Goal: Task Accomplishment & Management: Complete application form

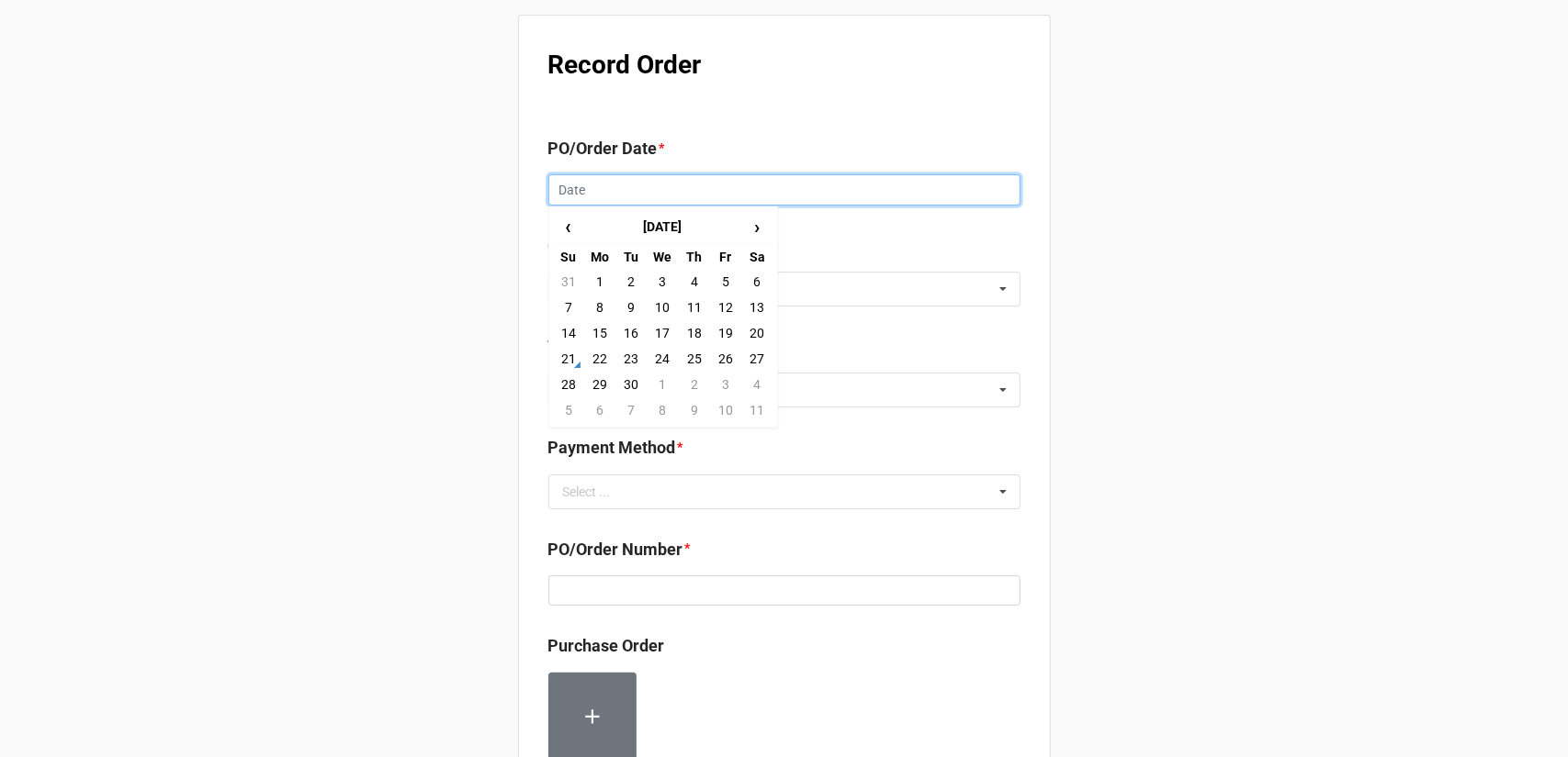
click at [680, 189] on input "text" at bounding box center [784, 190] width 472 height 31
click at [569, 365] on td "21" at bounding box center [569, 359] width 31 height 26
type input "[DATE]"
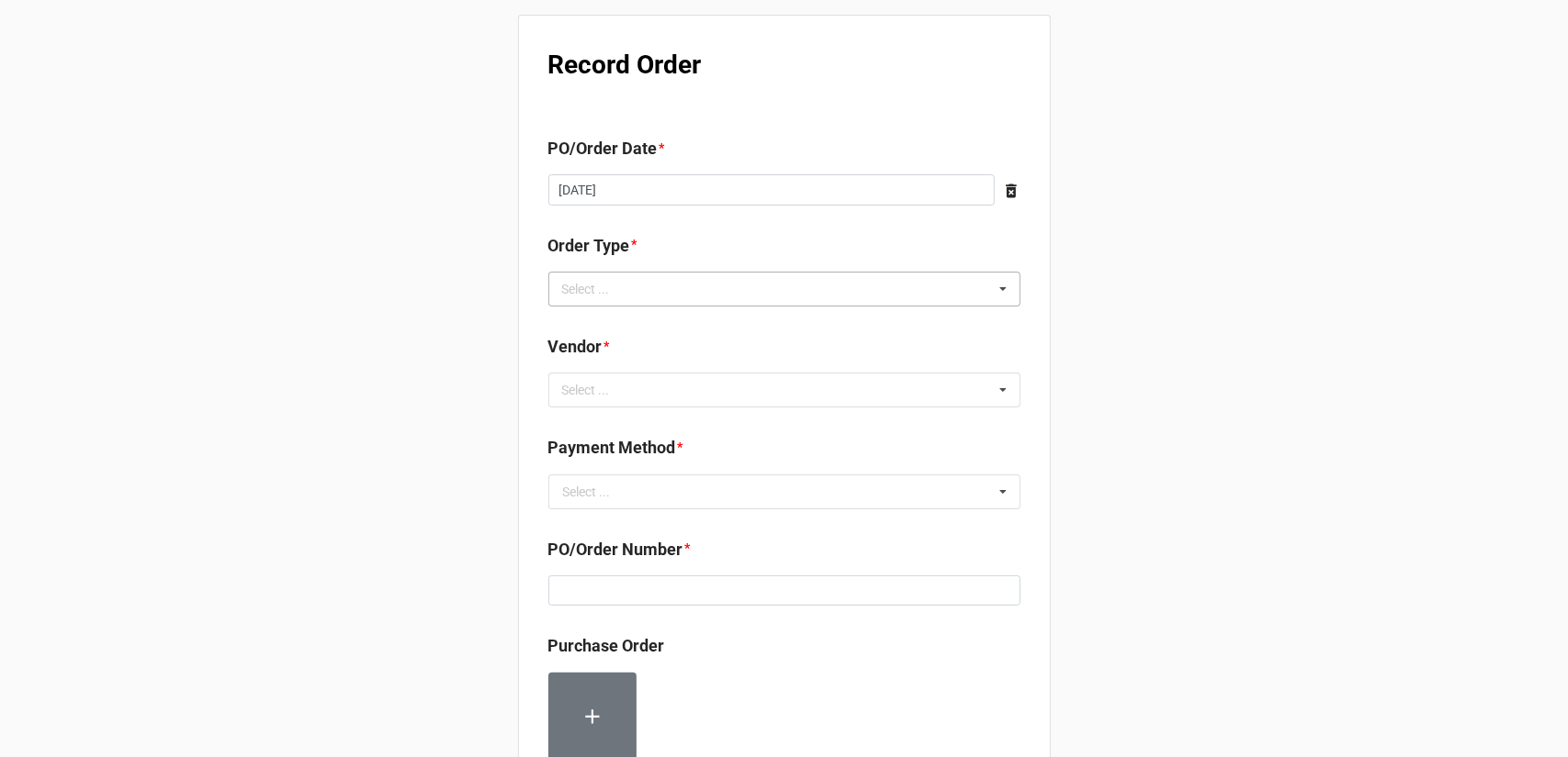
click at [671, 289] on div "Select ... Inventory Replenishment Item Requested Associated with a Specific Job" at bounding box center [784, 289] width 472 height 35
click at [654, 327] on span "Inventory Replenishment" at bounding box center [634, 324] width 141 height 15
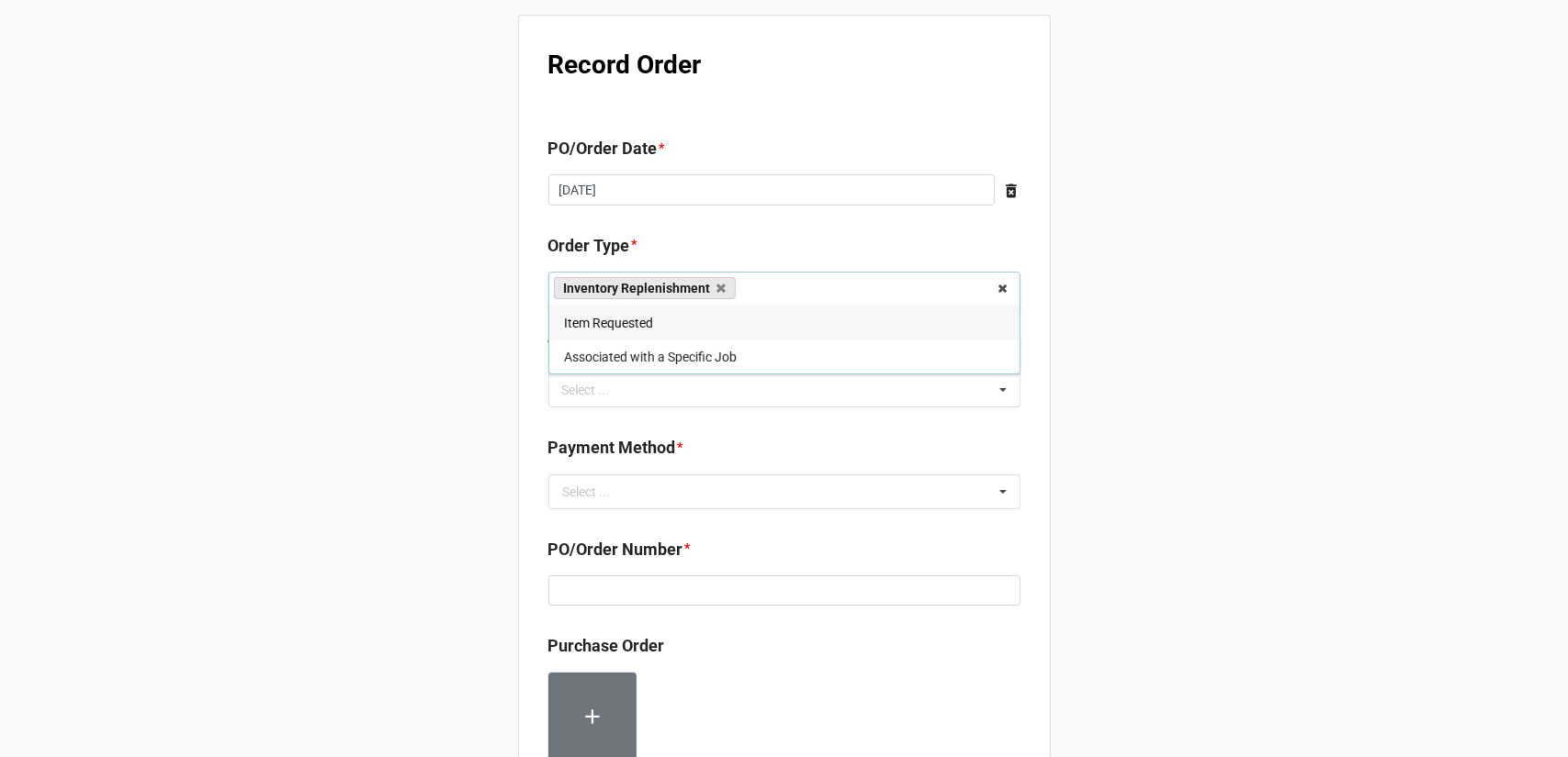
click at [1145, 399] on div "Record Order PO/Order Date * [DATE] ‹ [DATE] › Su Mo Tu We Th Fr Sa 31 1 2 3 4 …" at bounding box center [784, 704] width 1568 height 1410
click at [810, 398] on div "Select ... No results found." at bounding box center [784, 390] width 472 height 35
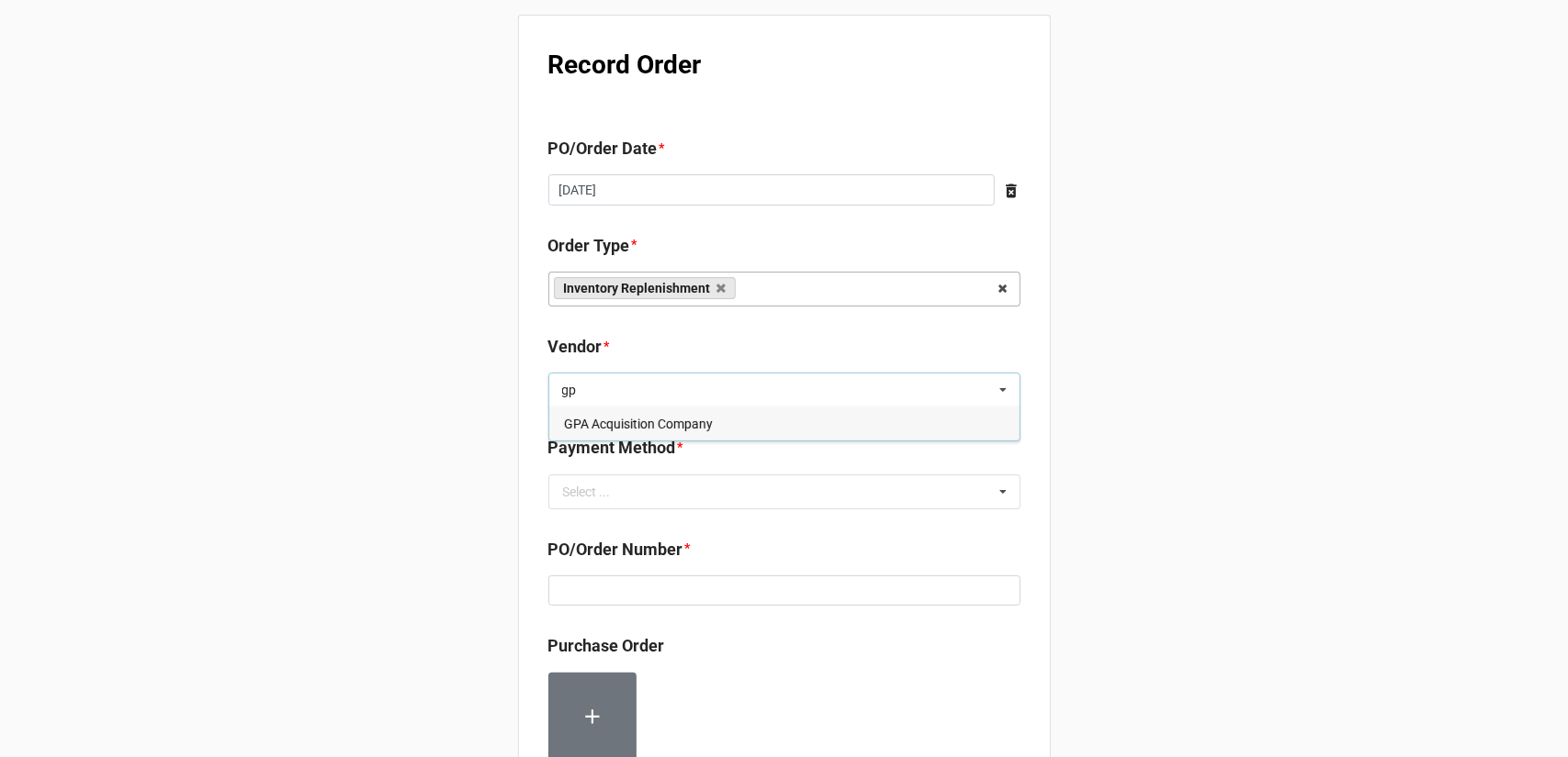
type input "gp"
click at [790, 412] on div "GPA Acquisition Company" at bounding box center [784, 423] width 471 height 34
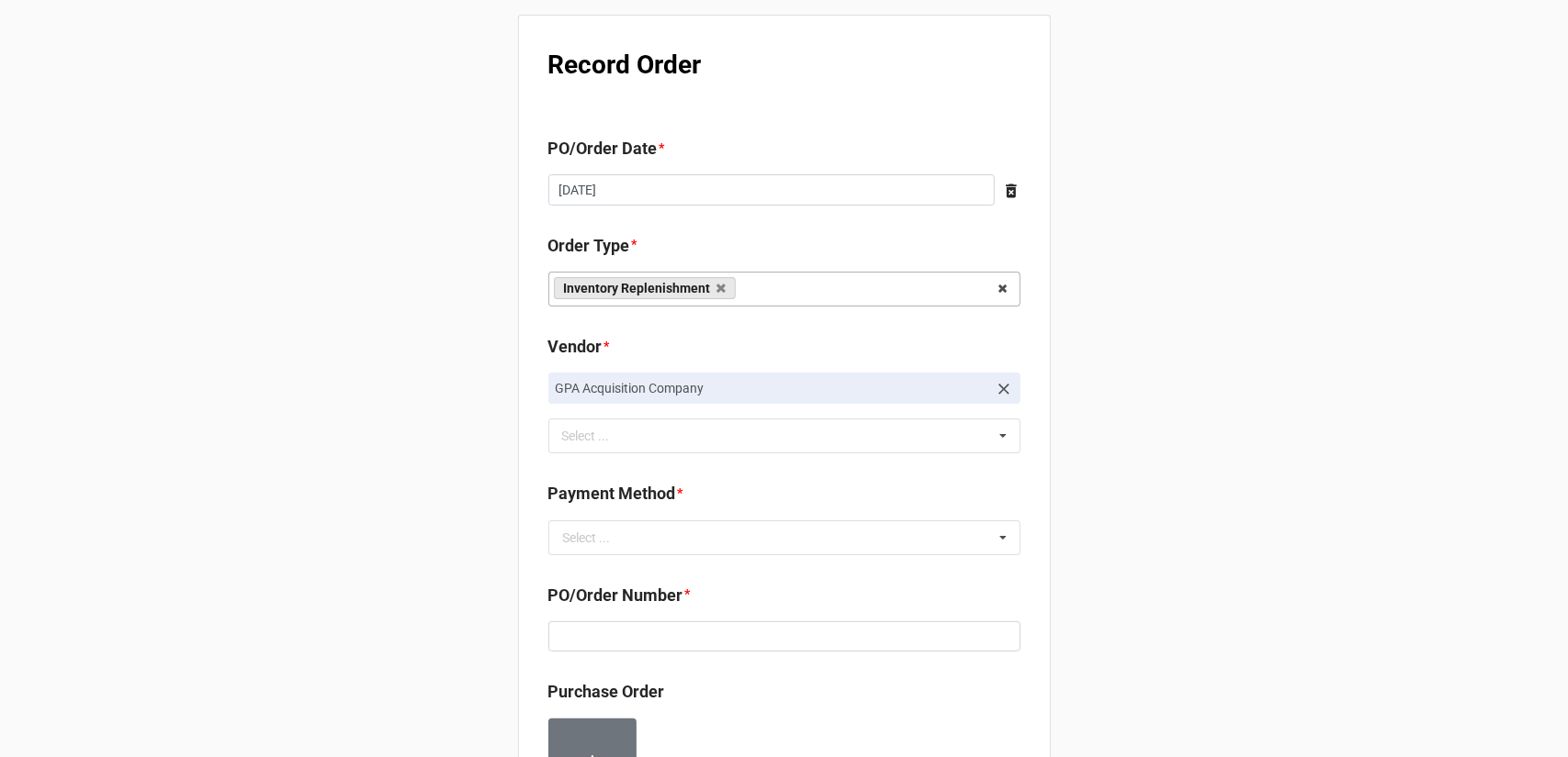
click at [1168, 394] on div "Record Order PO/Order Date * [DATE] ‹ [DATE] › Su Mo Tu We Th Fr Sa 31 1 2 3 4 …" at bounding box center [784, 727] width 1568 height 1455
click at [731, 532] on input "text" at bounding box center [785, 538] width 471 height 33
click at [703, 577] on div "Terms/Invoiced" at bounding box center [784, 571] width 471 height 34
click at [1176, 520] on div "Record Order PO/Order Date * [DATE] ‹ [DATE] › Su Mo Tu We Th Fr Sa 31 1 2 3 4 …" at bounding box center [784, 727] width 1568 height 1455
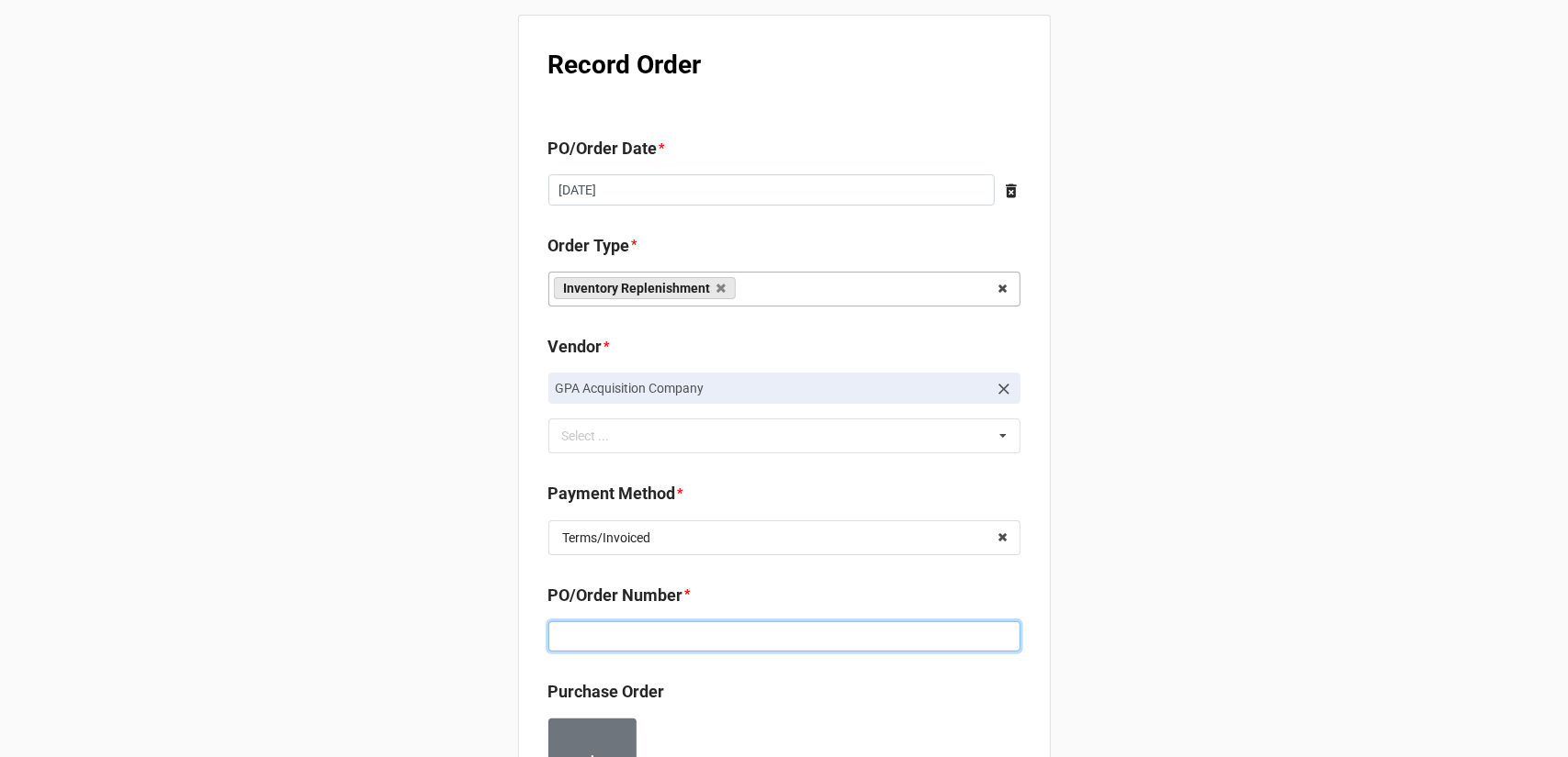
click at [791, 640] on input at bounding box center [784, 637] width 472 height 31
paste input "160208"
type input "160208"
click at [1168, 520] on div "Record Order PO/Order Date * [DATE] ‹ [DATE] › Su Mo Tu We Th Fr Sa 31 1 2 3 4 …" at bounding box center [784, 727] width 1568 height 1455
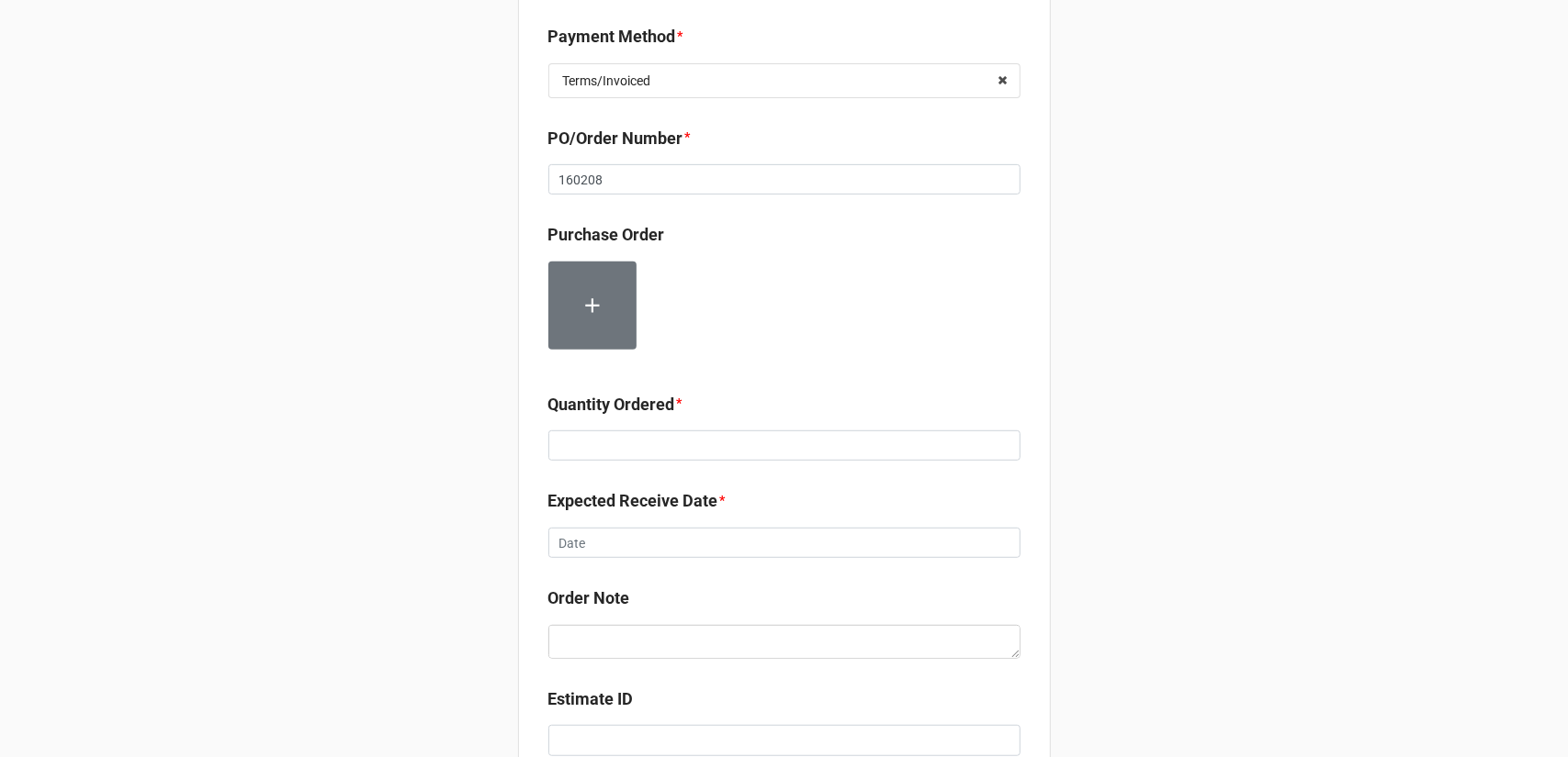
scroll to position [459, 0]
click at [670, 443] on input at bounding box center [784, 445] width 472 height 31
type input "10000"
click at [1222, 373] on div "Record Order PO/Order Date * [DATE] ‹ [DATE] › Su Mo Tu We Th Fr Sa 31 1 2 3 4 …" at bounding box center [784, 268] width 1568 height 1455
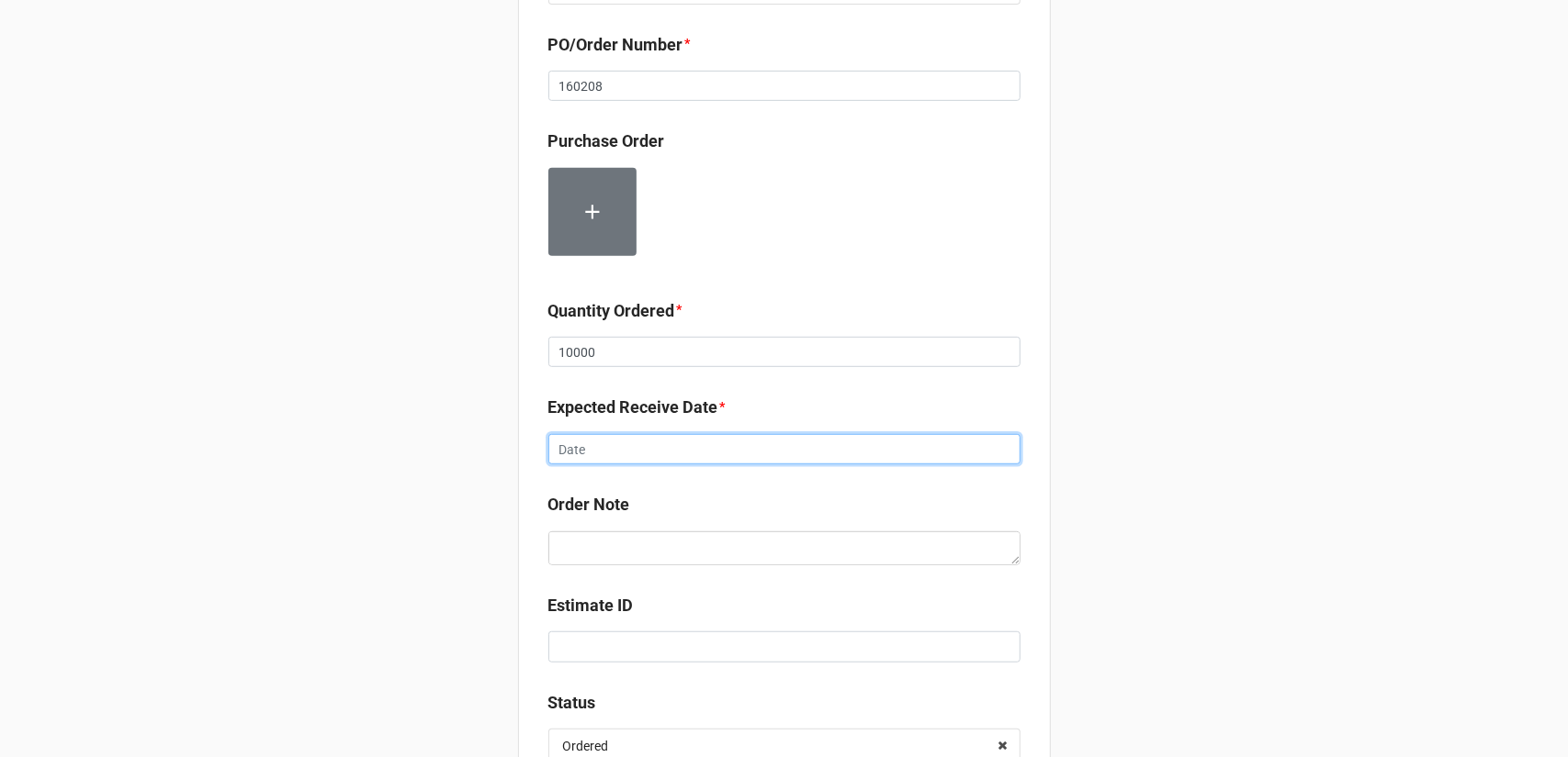
click at [852, 447] on input "text" at bounding box center [784, 450] width 472 height 31
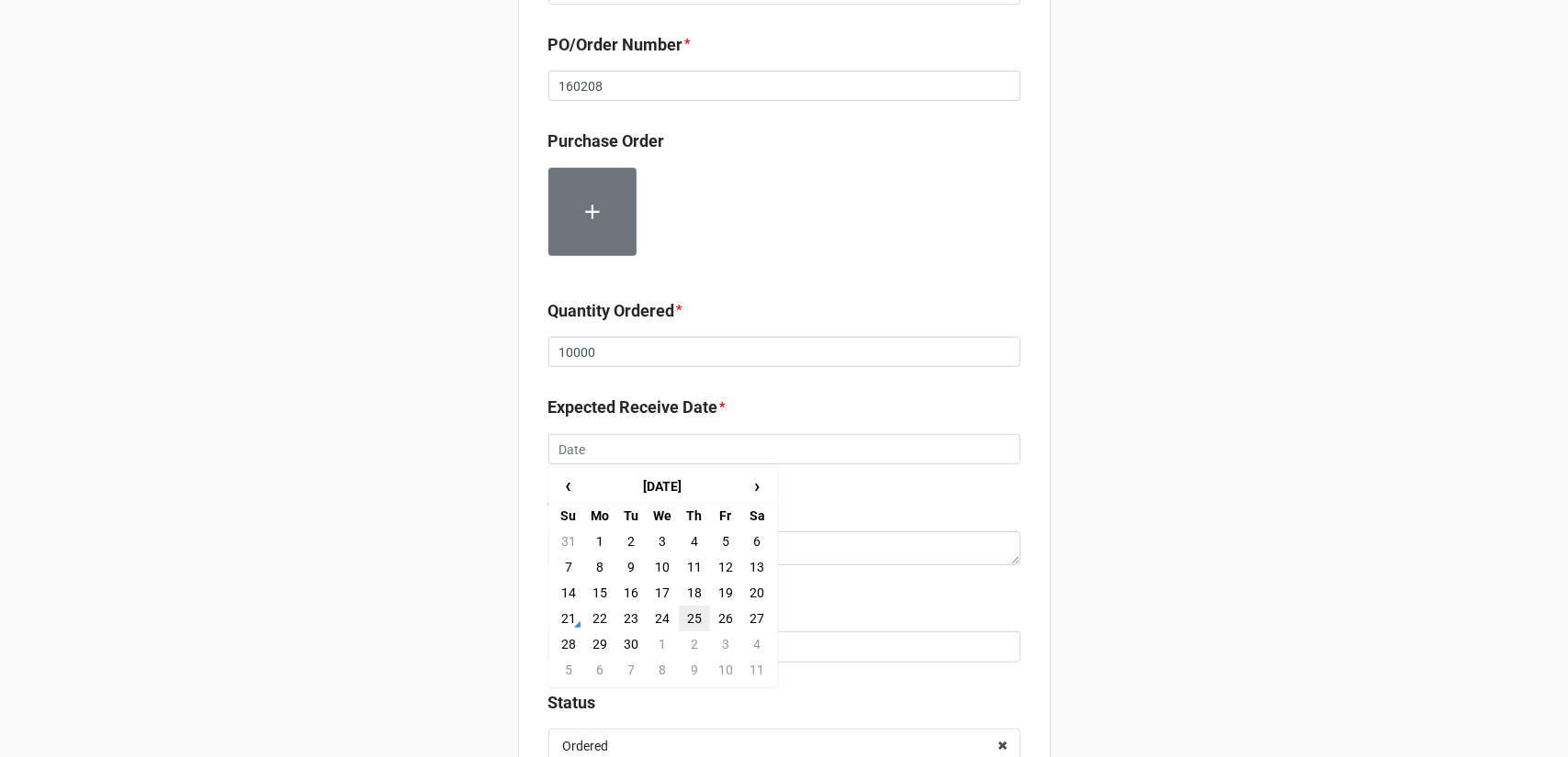
click at [694, 616] on td "25" at bounding box center [694, 619] width 31 height 26
type input "[DATE]"
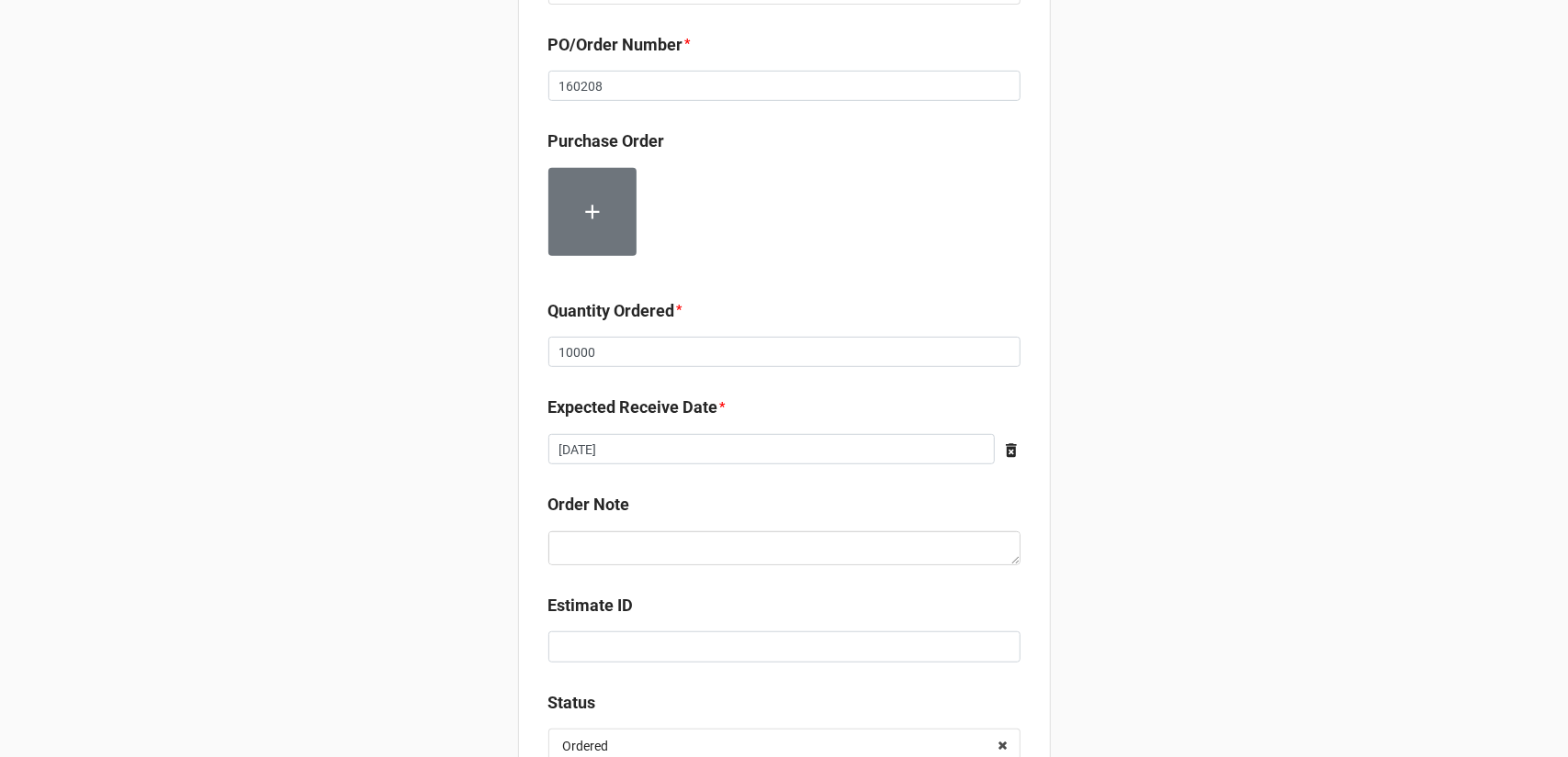
click at [1076, 507] on div "Record Order PO/Order Date * [DATE] ‹ [DATE] › Su Mo Tu We Th Fr Sa 31 1 2 3 4 …" at bounding box center [784, 177] width 1568 height 1455
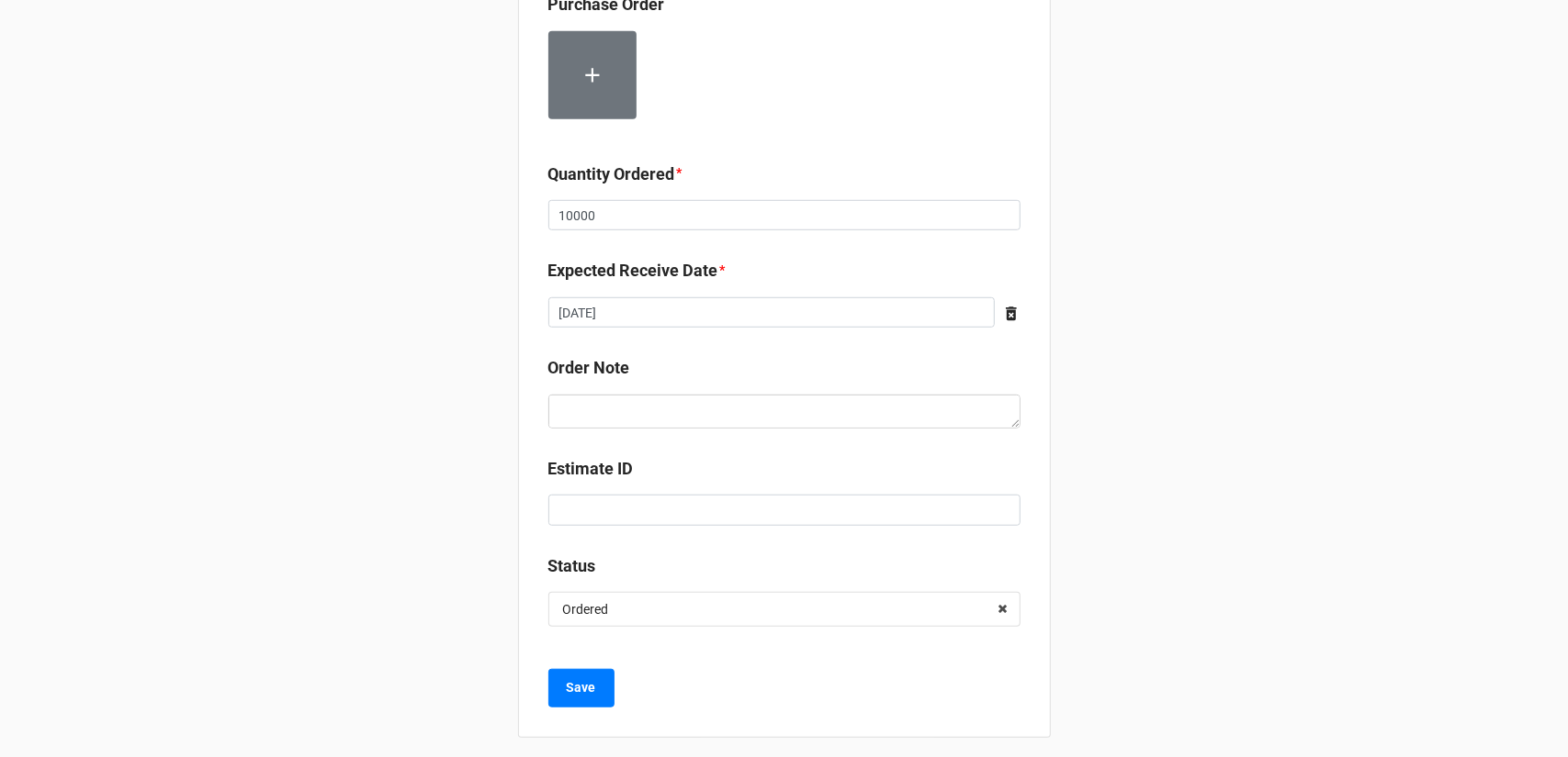
scroll to position [696, 0]
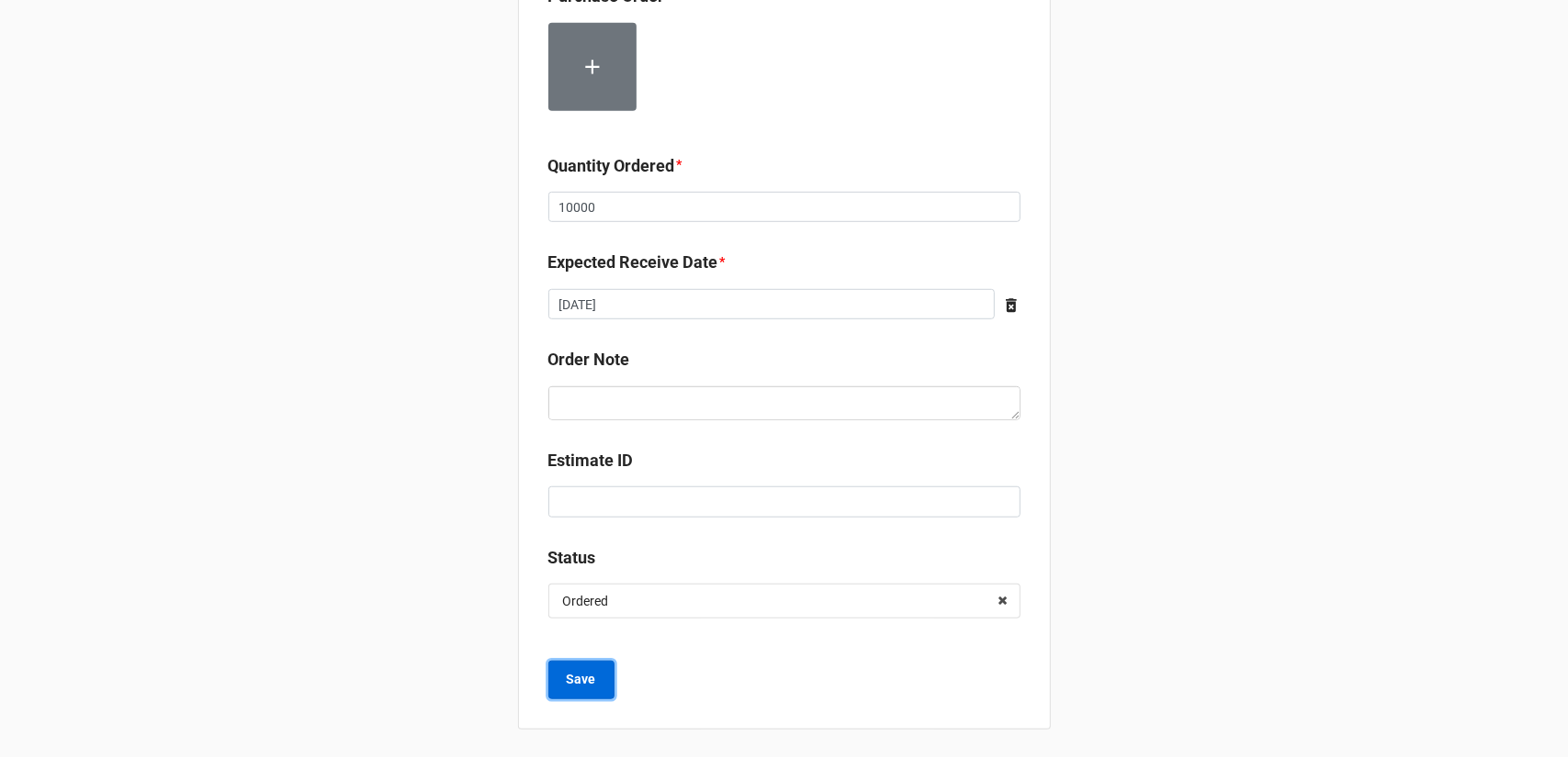
click at [584, 682] on b "Save" at bounding box center [582, 679] width 30 height 19
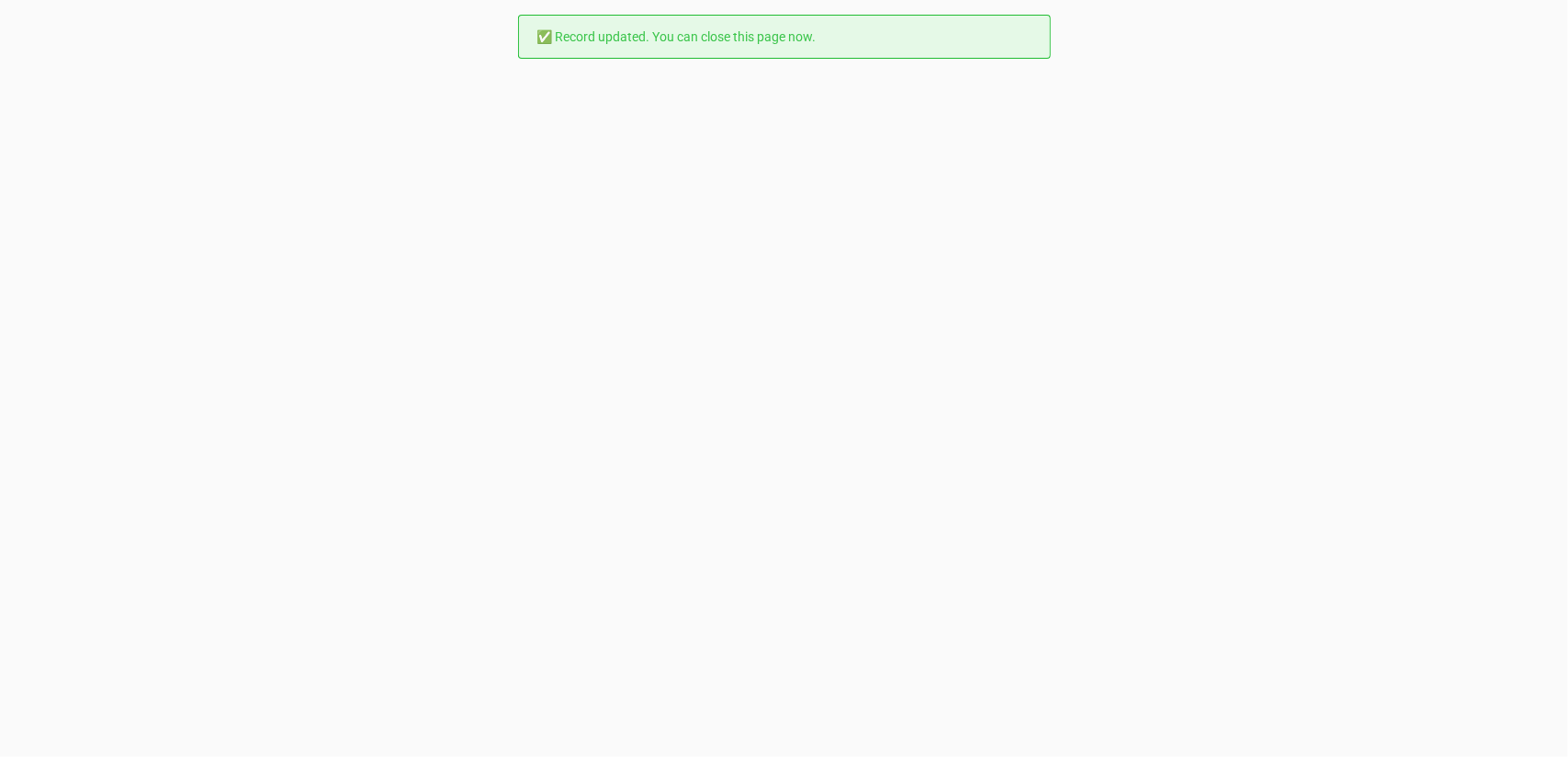
scroll to position [0, 0]
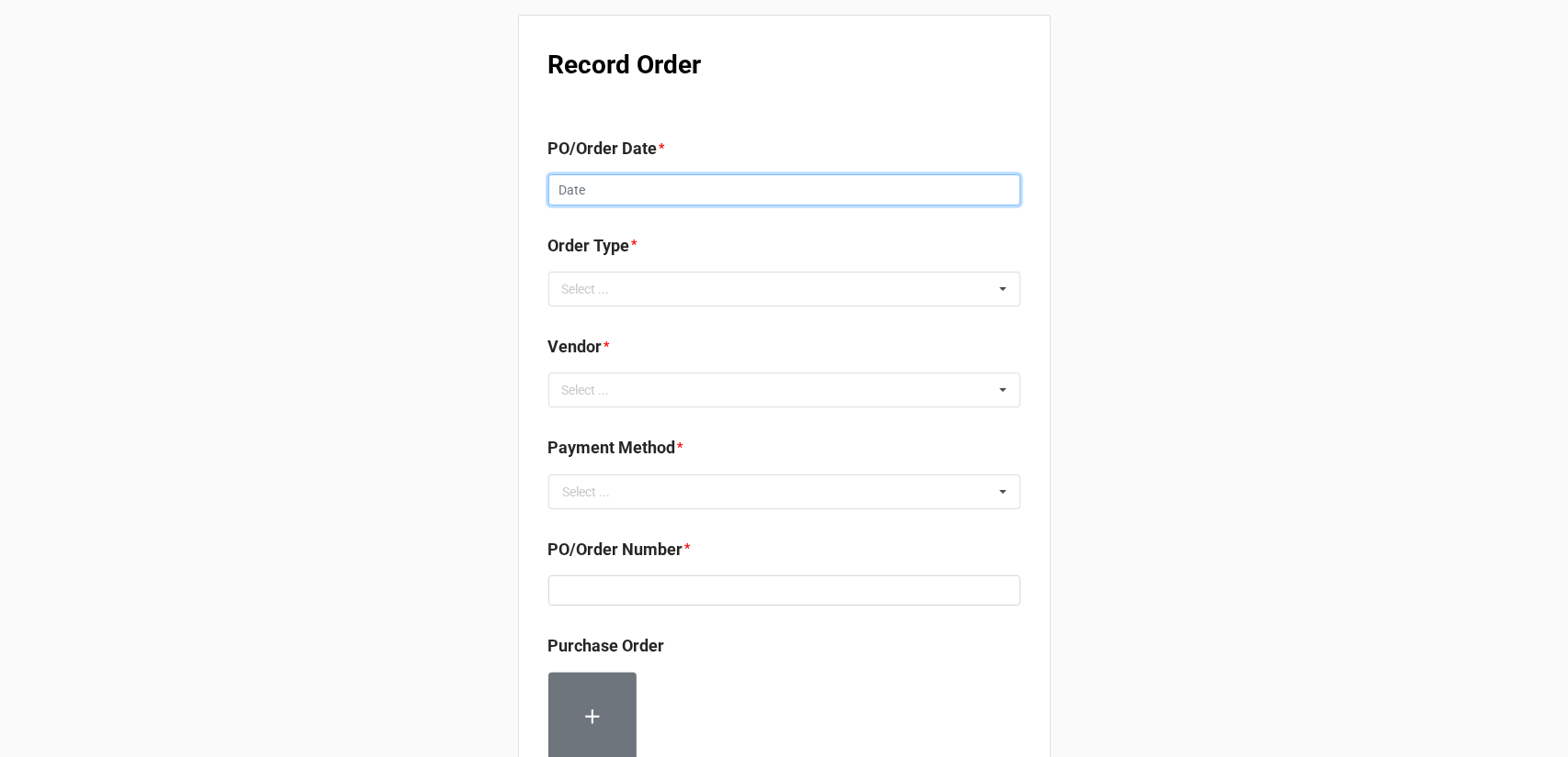
click at [622, 188] on input "text" at bounding box center [784, 190] width 472 height 31
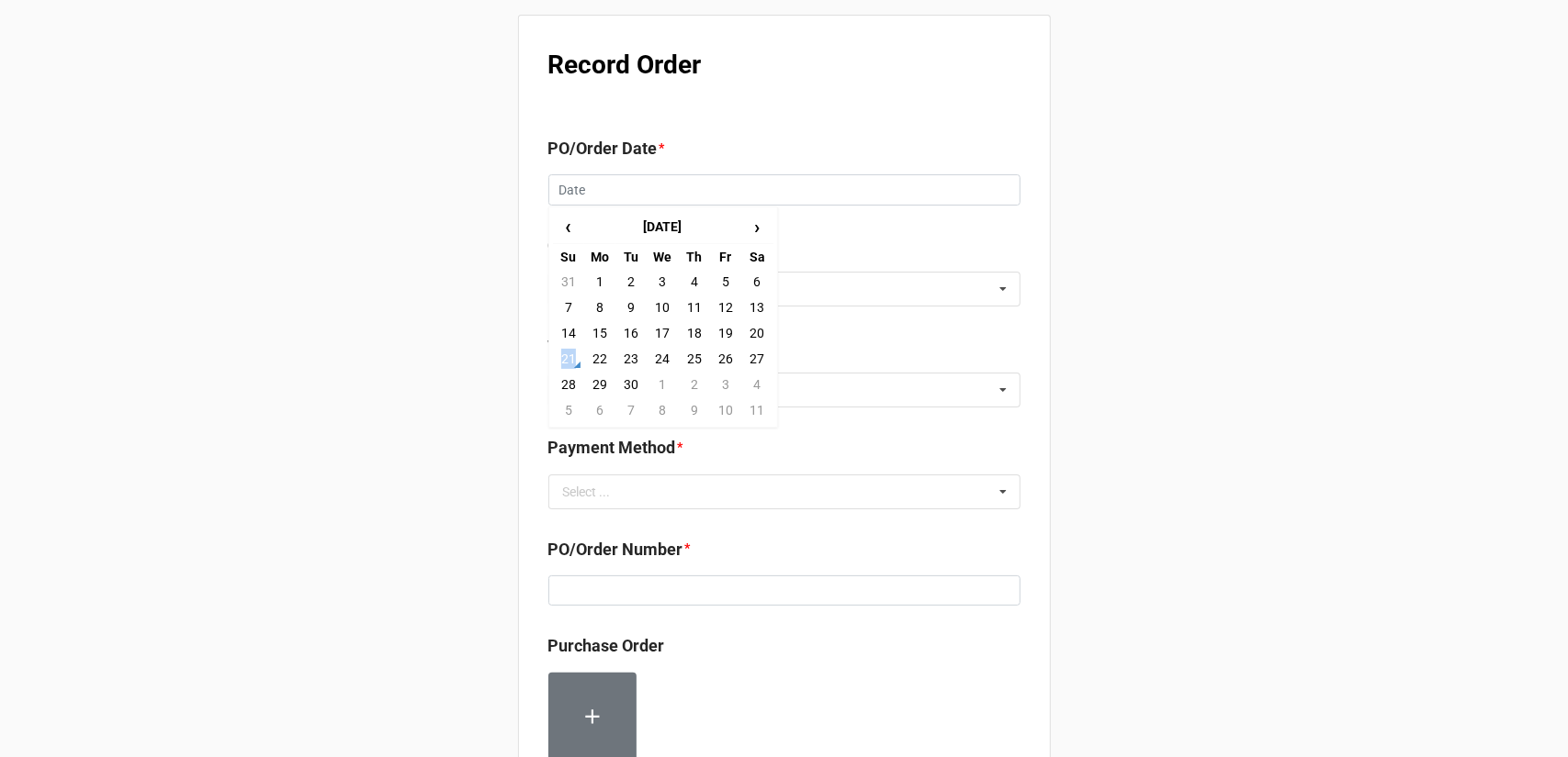
click at [570, 365] on td "21" at bounding box center [569, 359] width 31 height 26
type input "[DATE]"
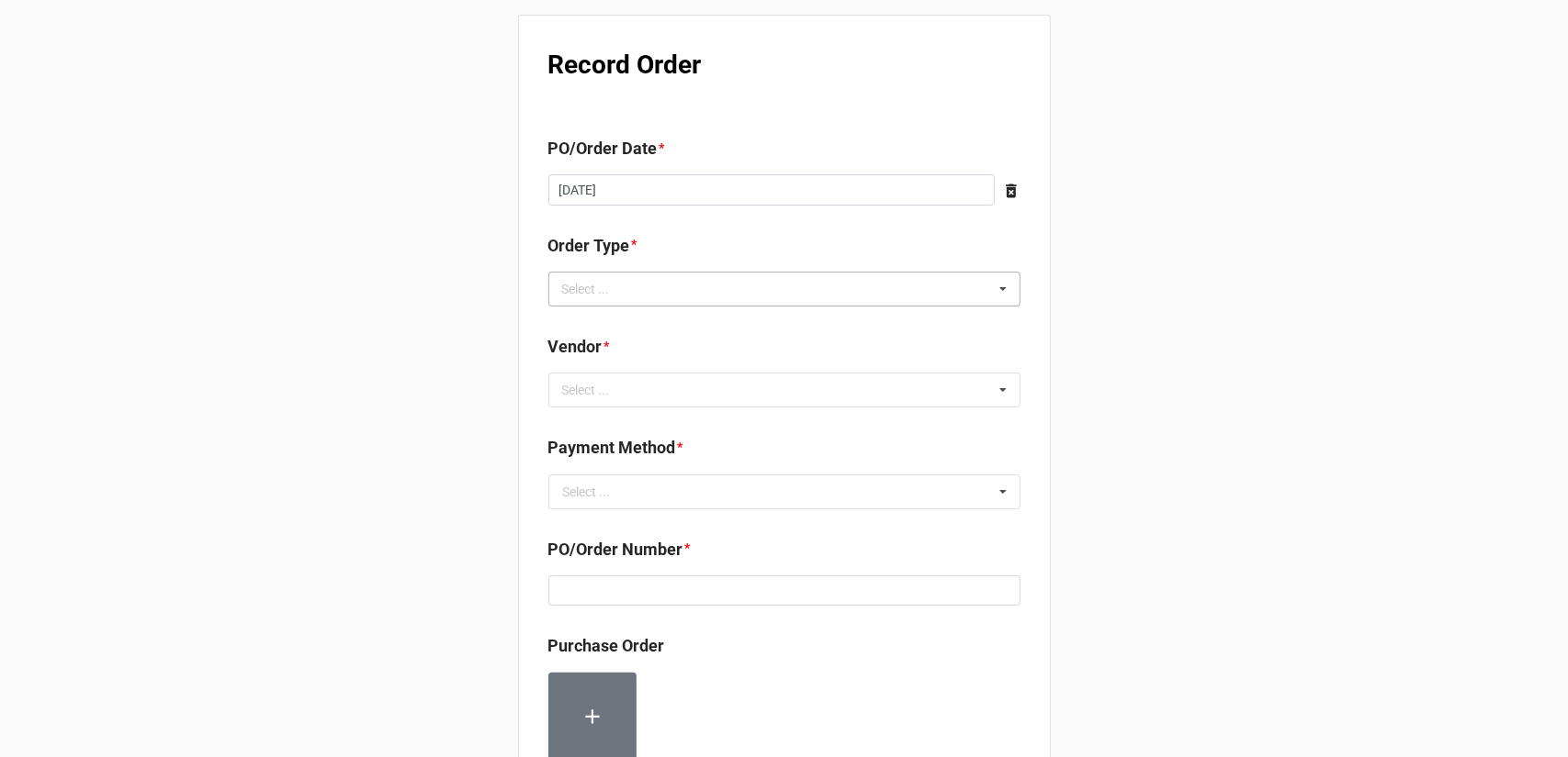
click at [764, 284] on div "Select ... Inventory Replenishment Item Requested Associated with a Specific Job" at bounding box center [784, 289] width 472 height 35
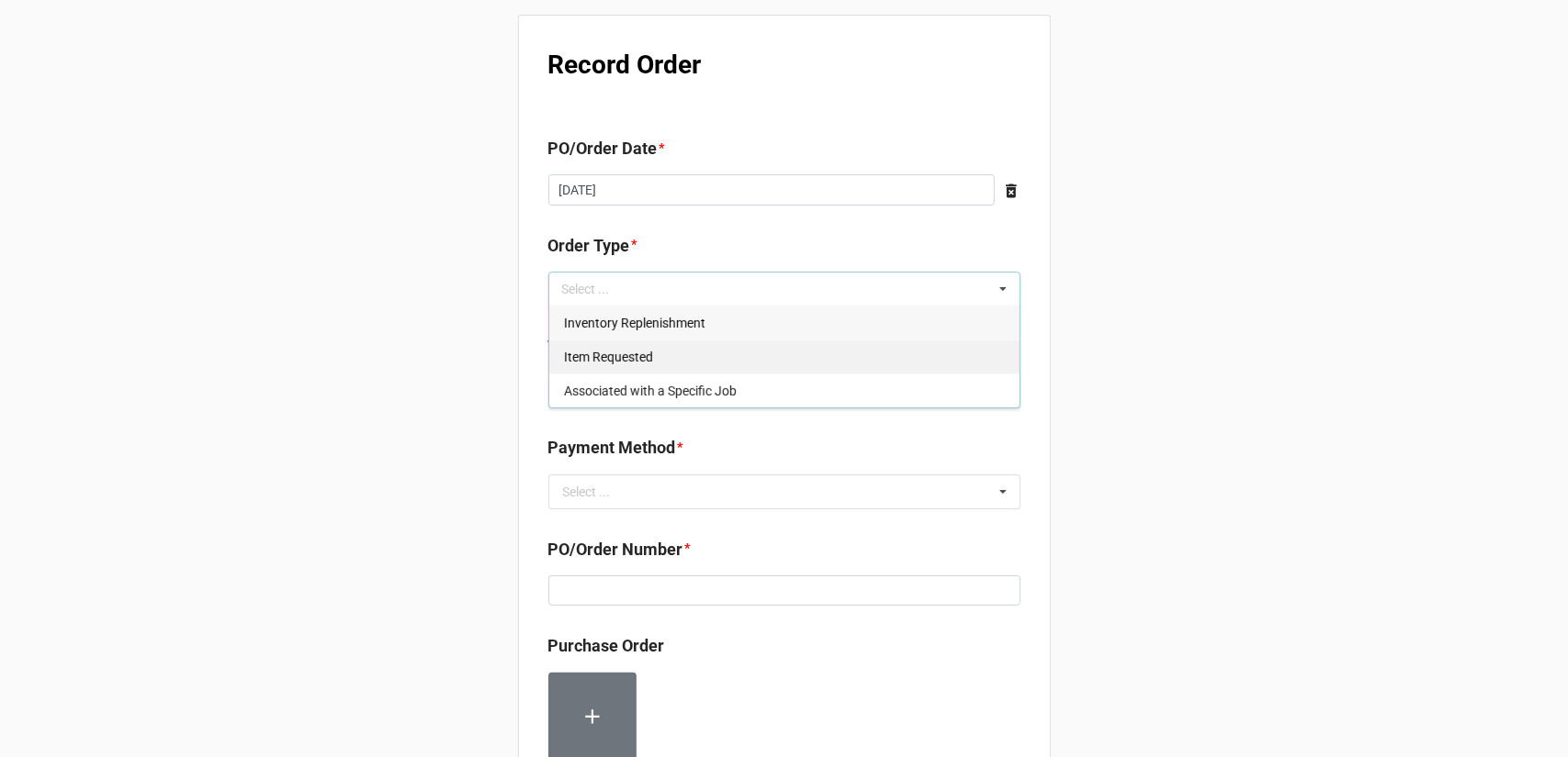
click at [720, 324] on div "Inventory Replenishment" at bounding box center [784, 323] width 471 height 34
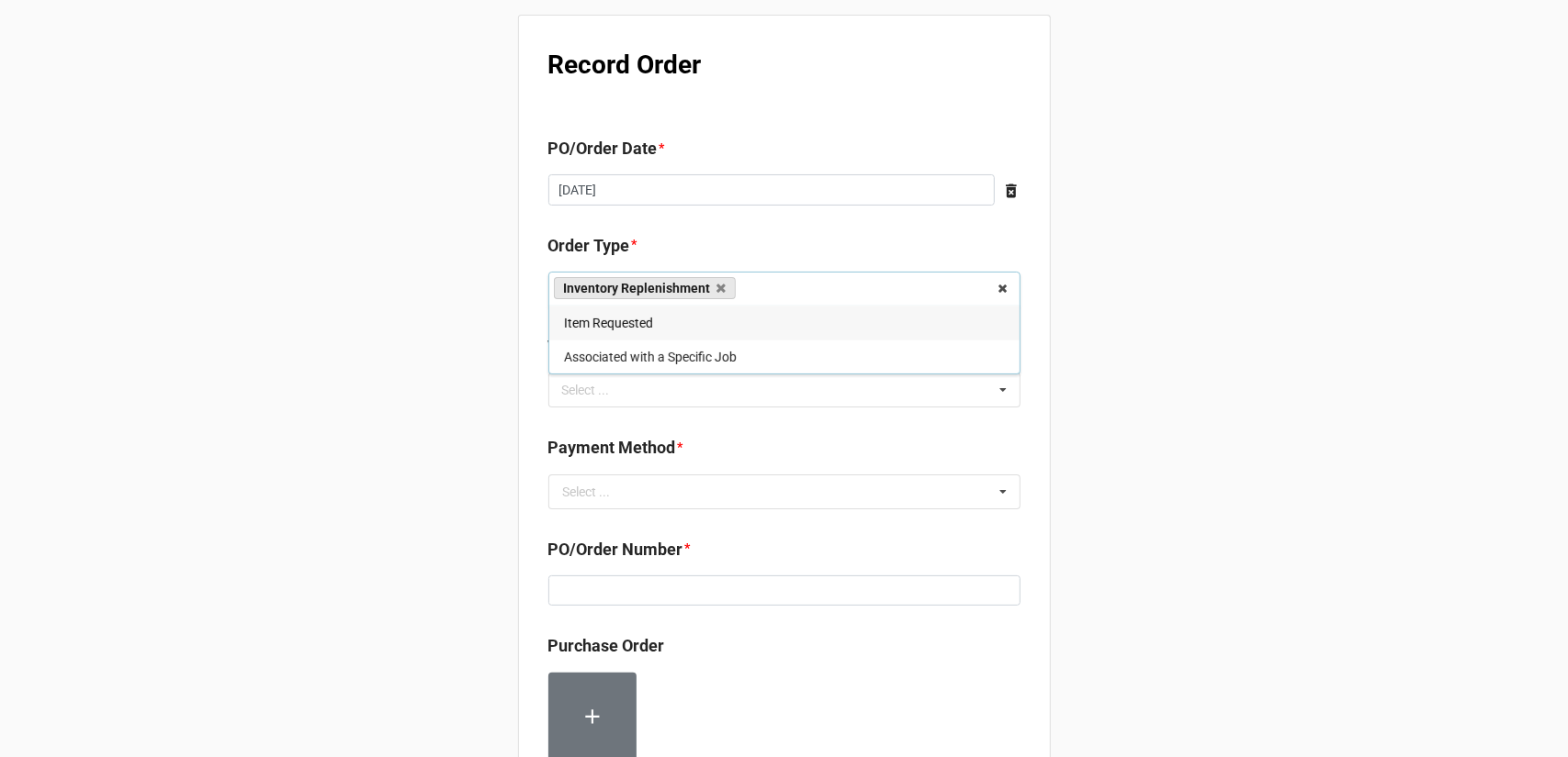
click at [1130, 289] on div "Record Order PO/Order Date * [DATE] ‹ [DATE] › Su Mo Tu We Th Fr Sa 31 1 2 3 4 …" at bounding box center [784, 704] width 1568 height 1410
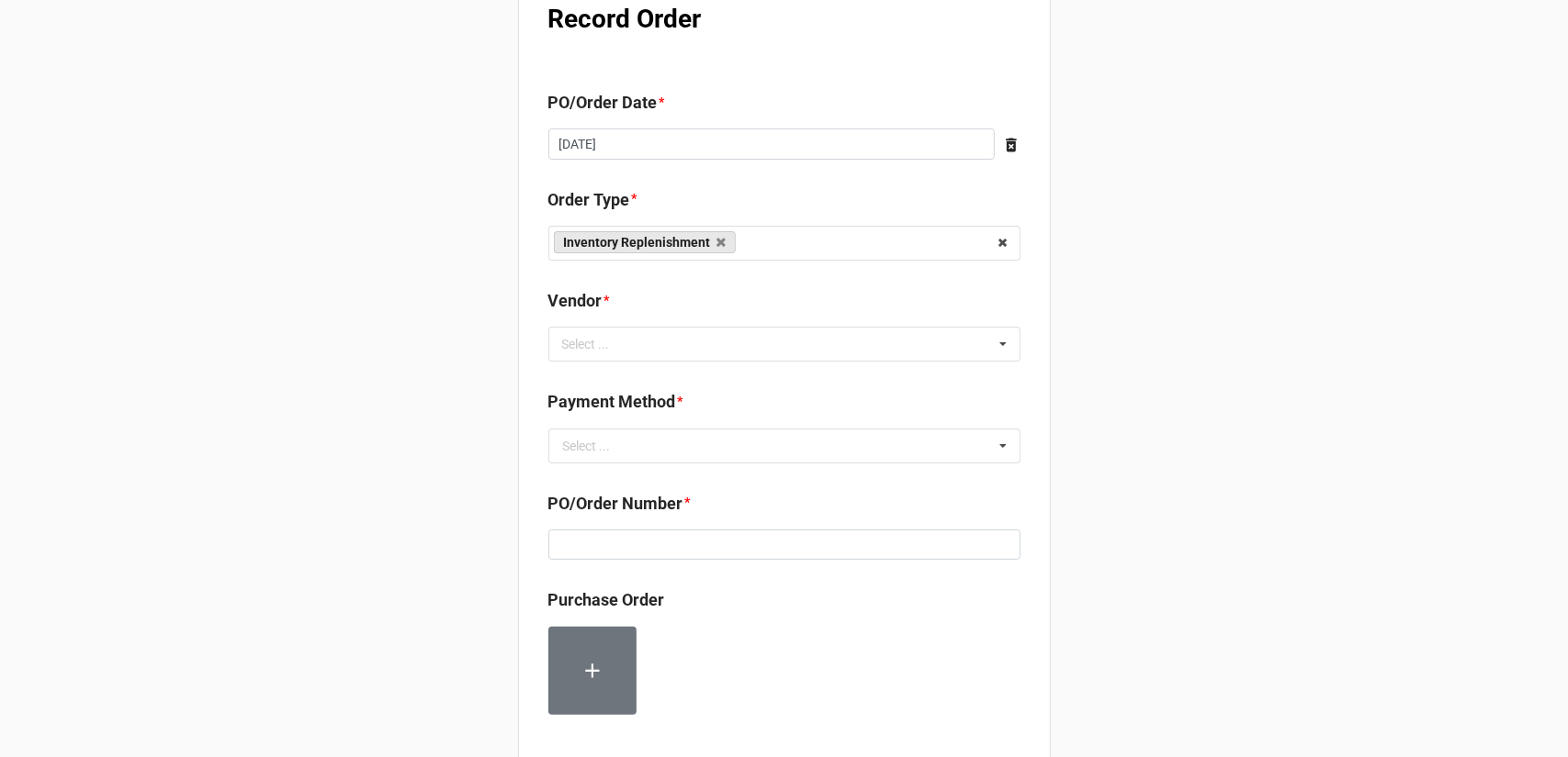
scroll to position [92, 0]
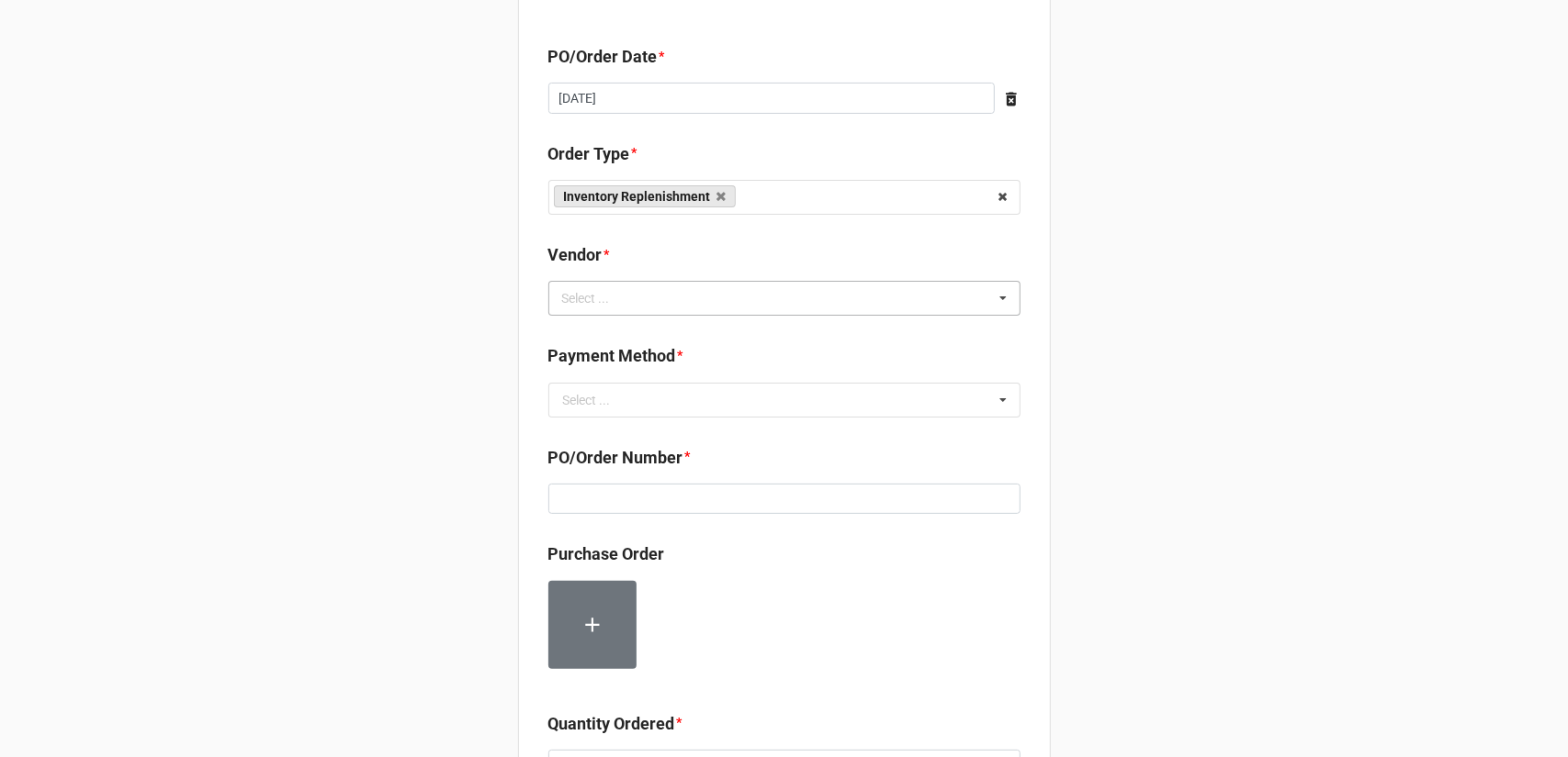
click at [793, 297] on div "Select ... No results found." at bounding box center [784, 299] width 472 height 35
type input "gp"
click at [752, 332] on div "GPA Acquisition Company" at bounding box center [784, 332] width 471 height 34
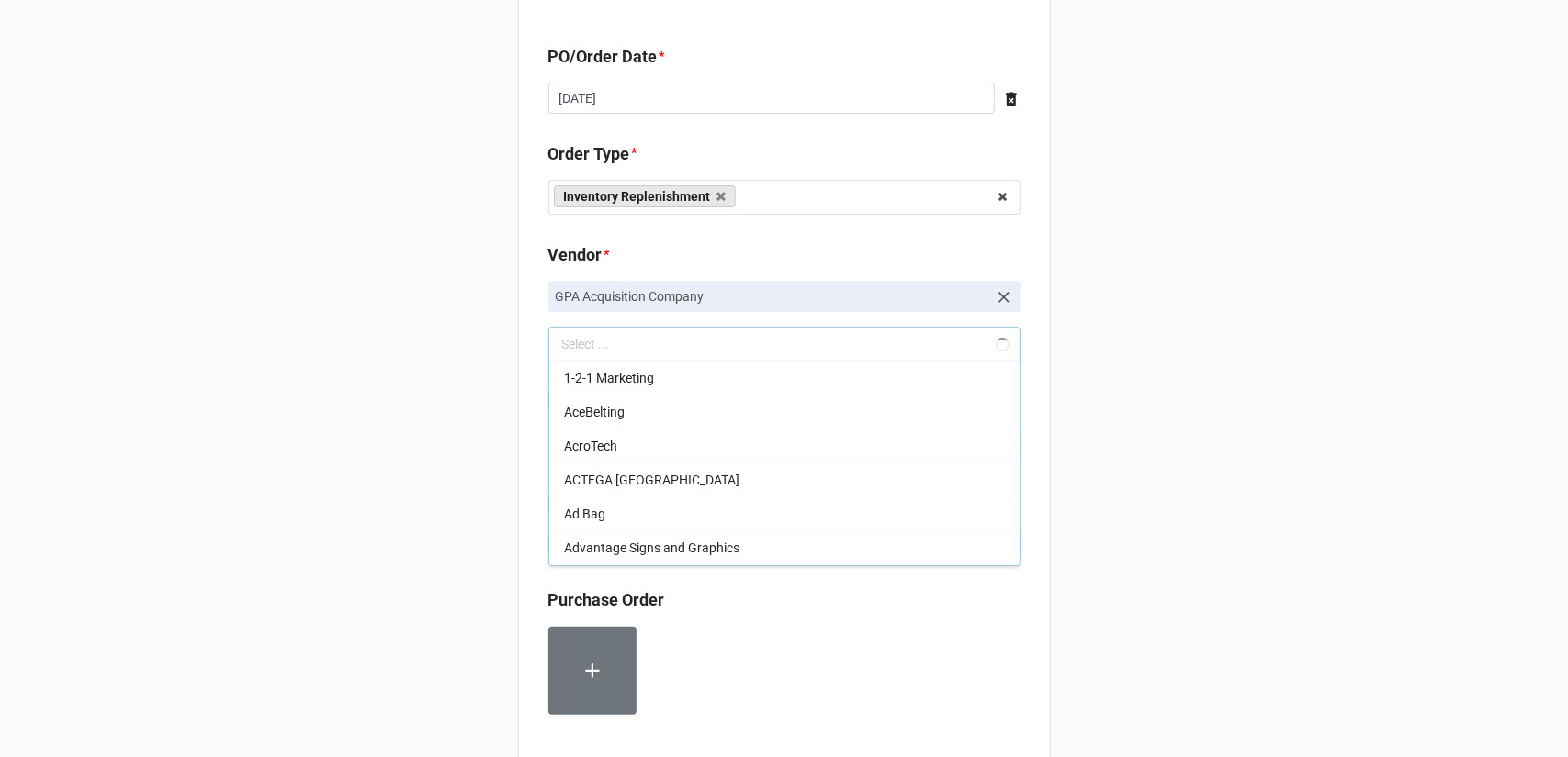
click at [1182, 317] on div "Record Order PO/Order Date * [DATE] ‹ [DATE] › Su Mo Tu We Th Fr Sa 31 1 2 3 4 …" at bounding box center [784, 636] width 1568 height 1455
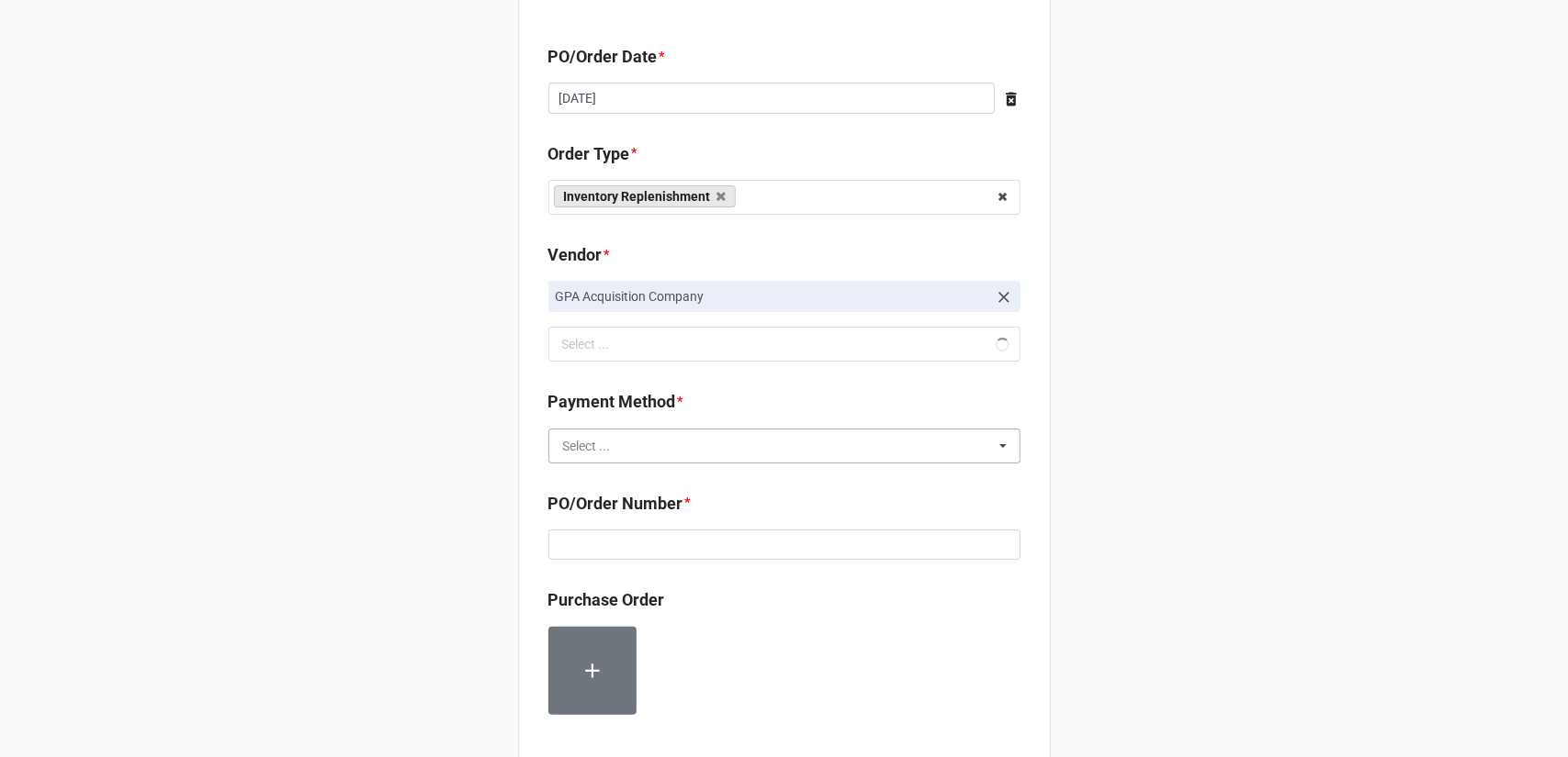
click at [701, 436] on input "text" at bounding box center [785, 446] width 471 height 33
drag, startPoint x: 692, startPoint y: 479, endPoint x: 730, endPoint y: 474, distance: 38.3
click at [692, 479] on div "Terms/Invoiced" at bounding box center [784, 480] width 471 height 34
click at [1158, 425] on div "Record Order PO/Order Date * [DATE] ‹ [DATE] › Su Mo Tu We Th Fr Sa 31 1 2 3 4 …" at bounding box center [784, 636] width 1568 height 1455
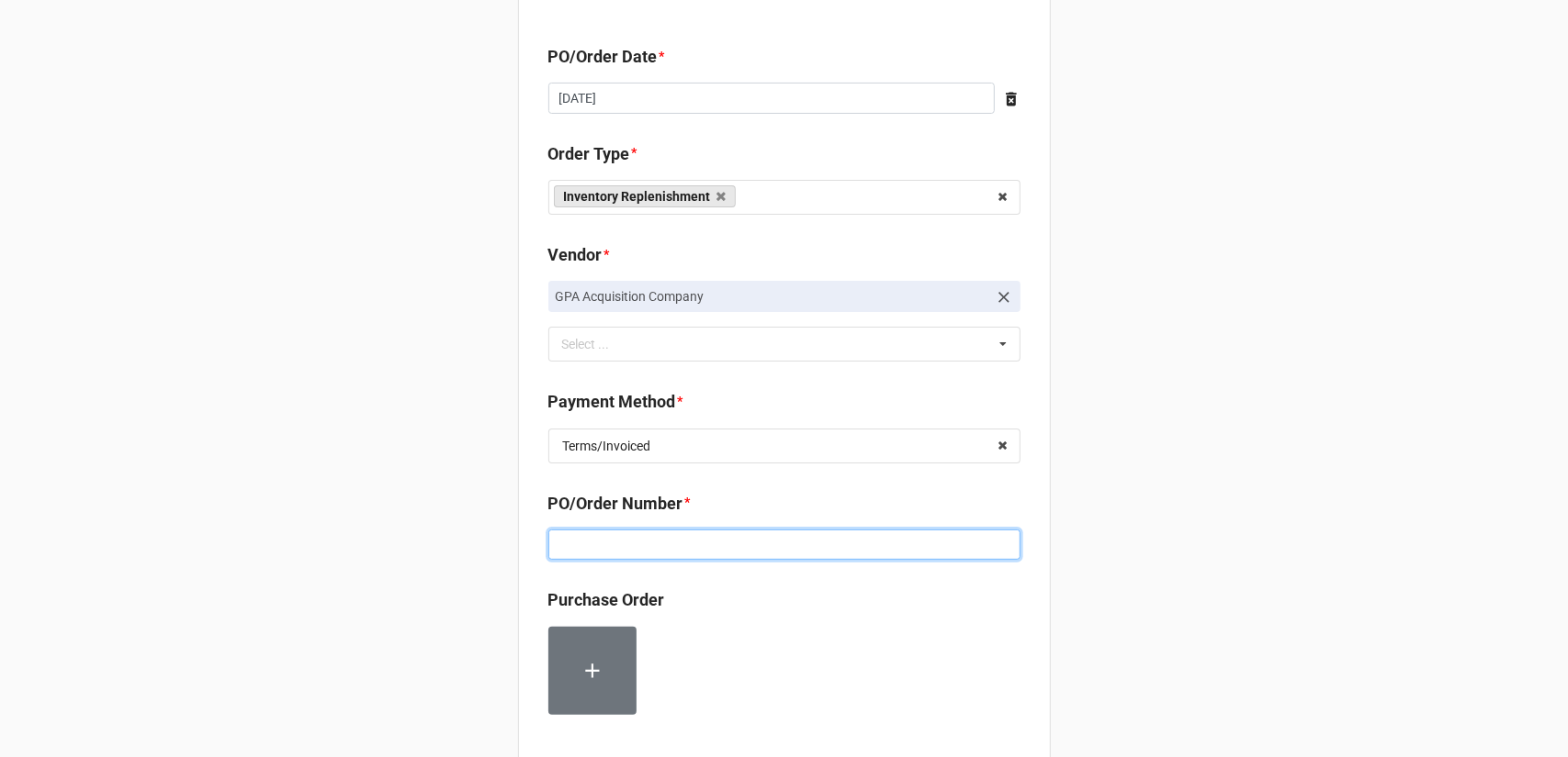
click at [828, 540] on input at bounding box center [784, 545] width 472 height 31
paste input "160208"
type input "160208"
click at [1182, 492] on div "Record Order PO/Order Date * [DATE] ‹ [DATE] › Su Mo Tu We Th Fr Sa 31 1 2 3 4 …" at bounding box center [784, 636] width 1568 height 1455
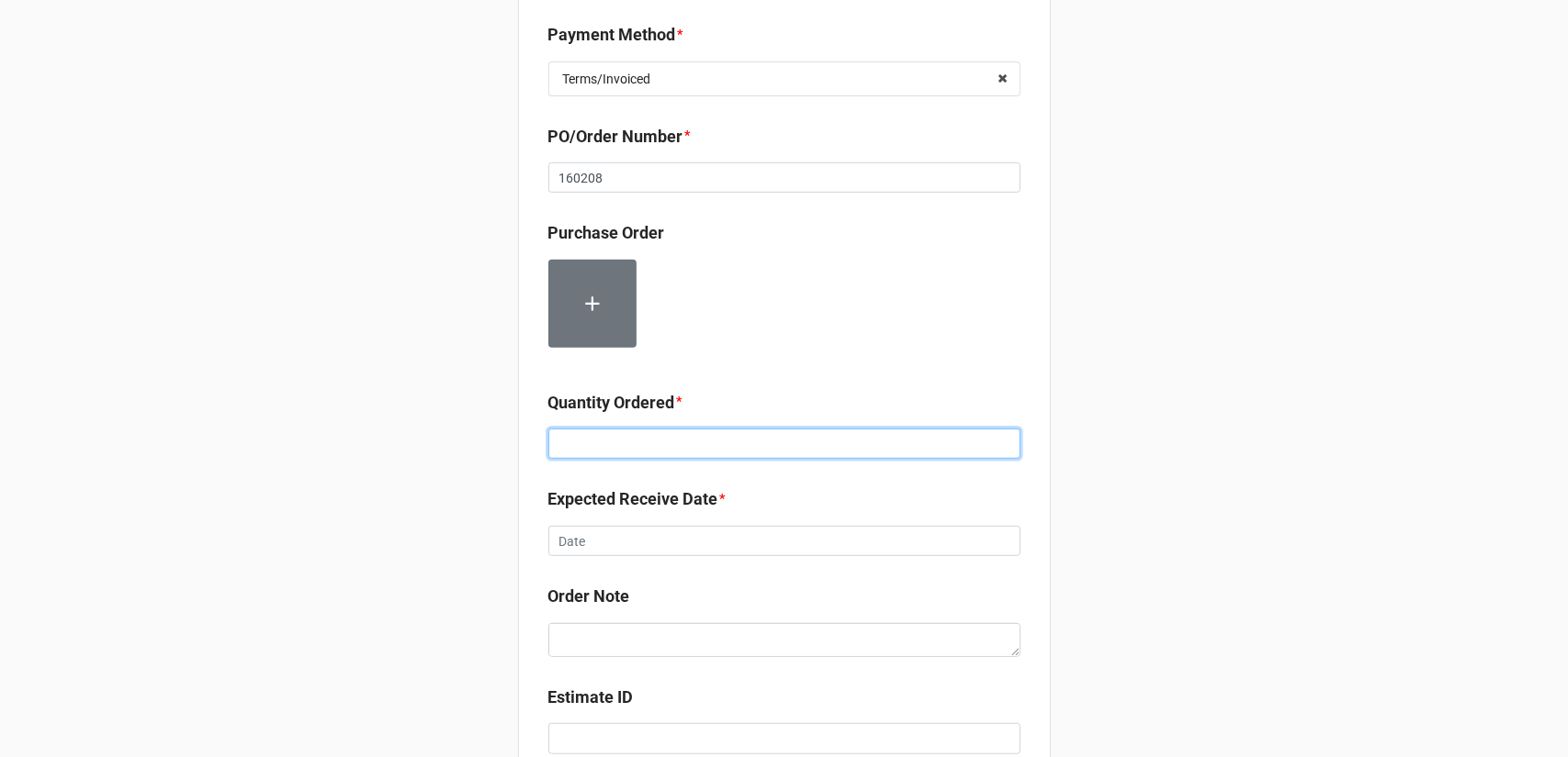
click at [620, 447] on input at bounding box center [784, 445] width 472 height 31
type input "12000"
click at [1247, 400] on div "Record Order PO/Order Date * [DATE] ‹ [DATE] › Su Mo Tu We Th Fr Sa 31 1 2 3 4 …" at bounding box center [784, 268] width 1568 height 1455
click at [837, 522] on div "Expected Receive Date *" at bounding box center [784, 506] width 472 height 39
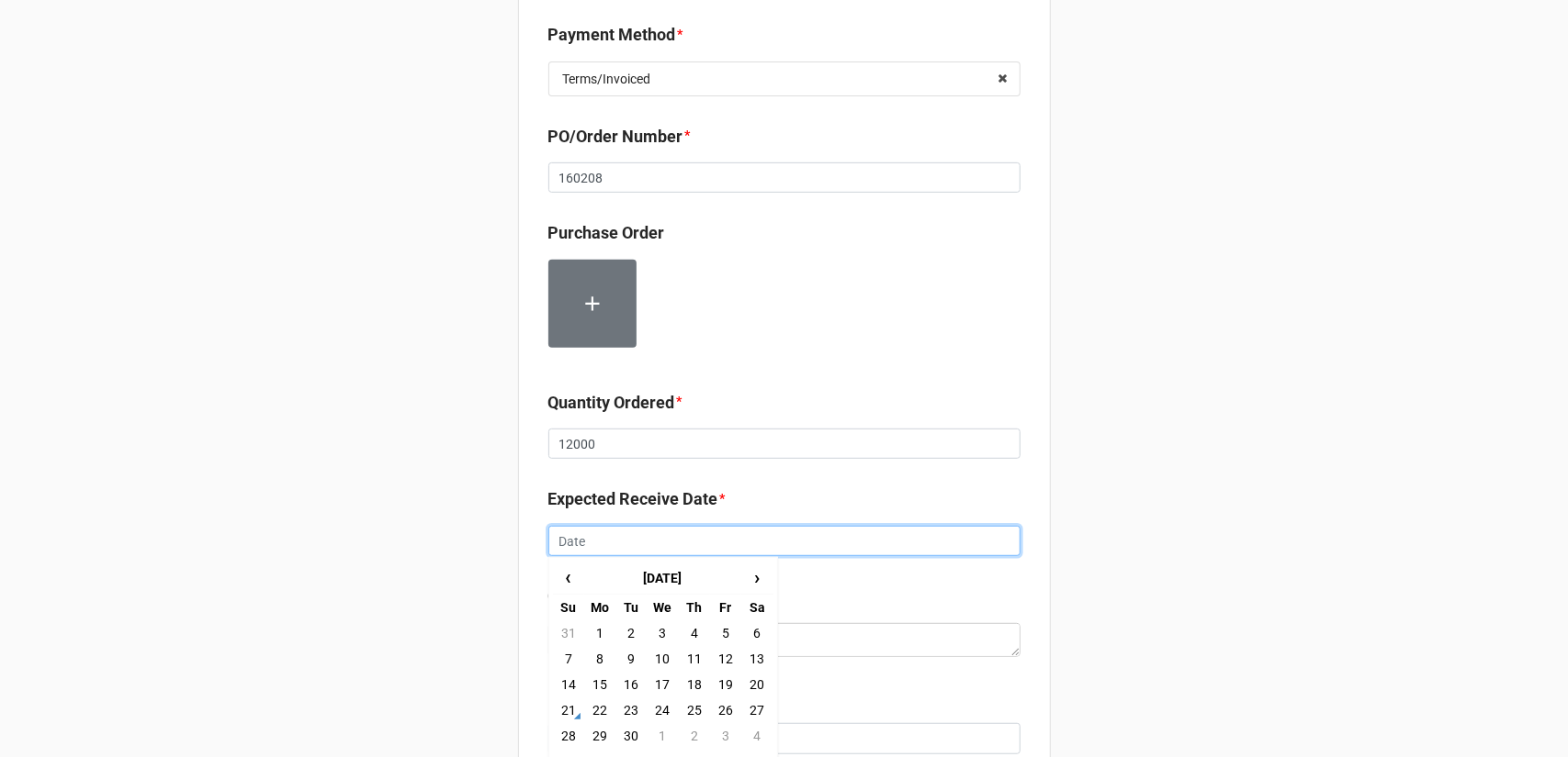
click at [820, 531] on input "text" at bounding box center [784, 542] width 472 height 31
click at [687, 710] on td "25" at bounding box center [694, 711] width 31 height 26
type input "[DATE]"
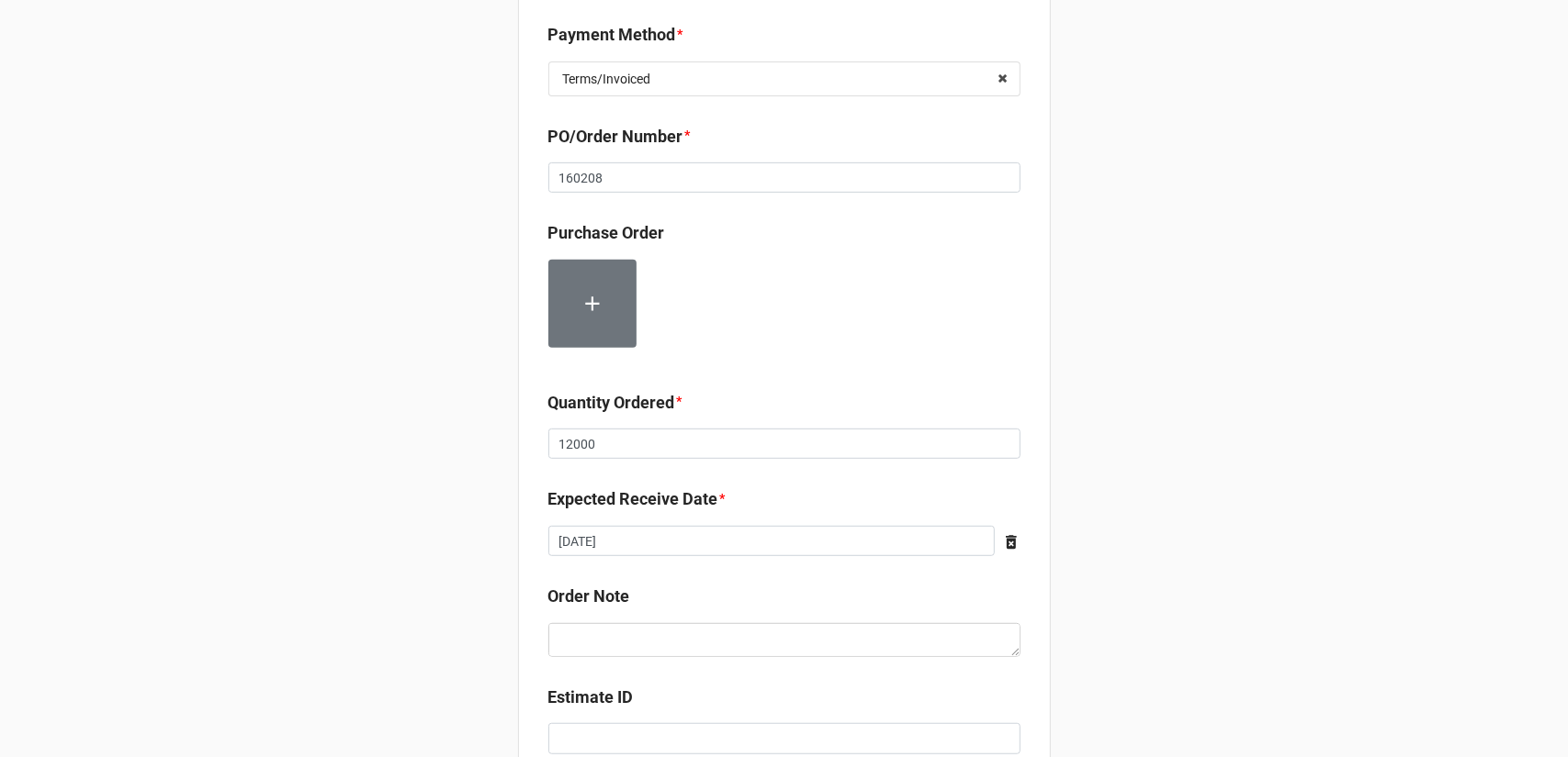
click at [1142, 543] on div "Record Order PO/Order Date * [DATE] ‹ [DATE] › Su Mo Tu We Th Fr Sa 31 1 2 3 4 …" at bounding box center [784, 268] width 1568 height 1455
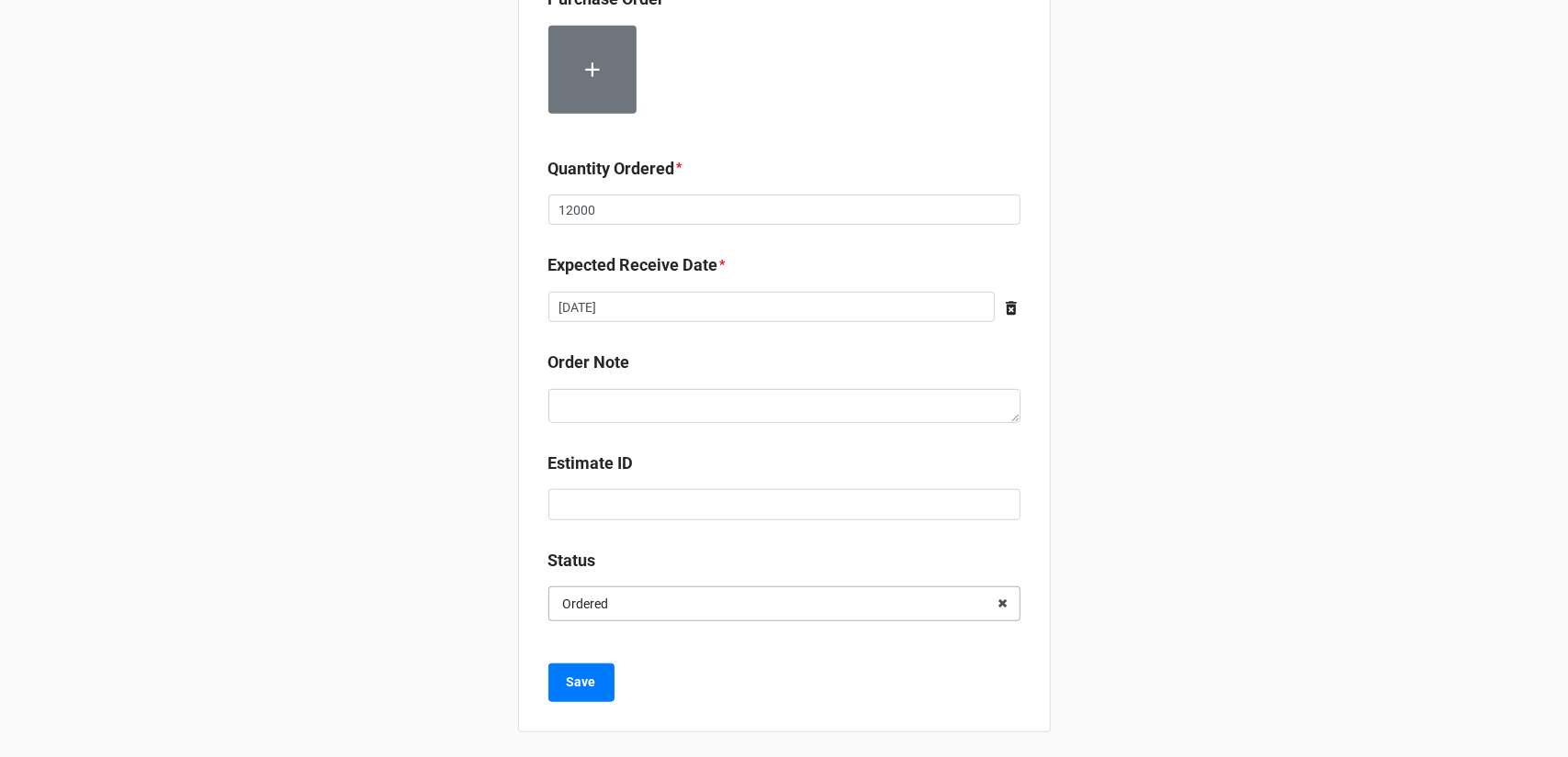
scroll to position [696, 0]
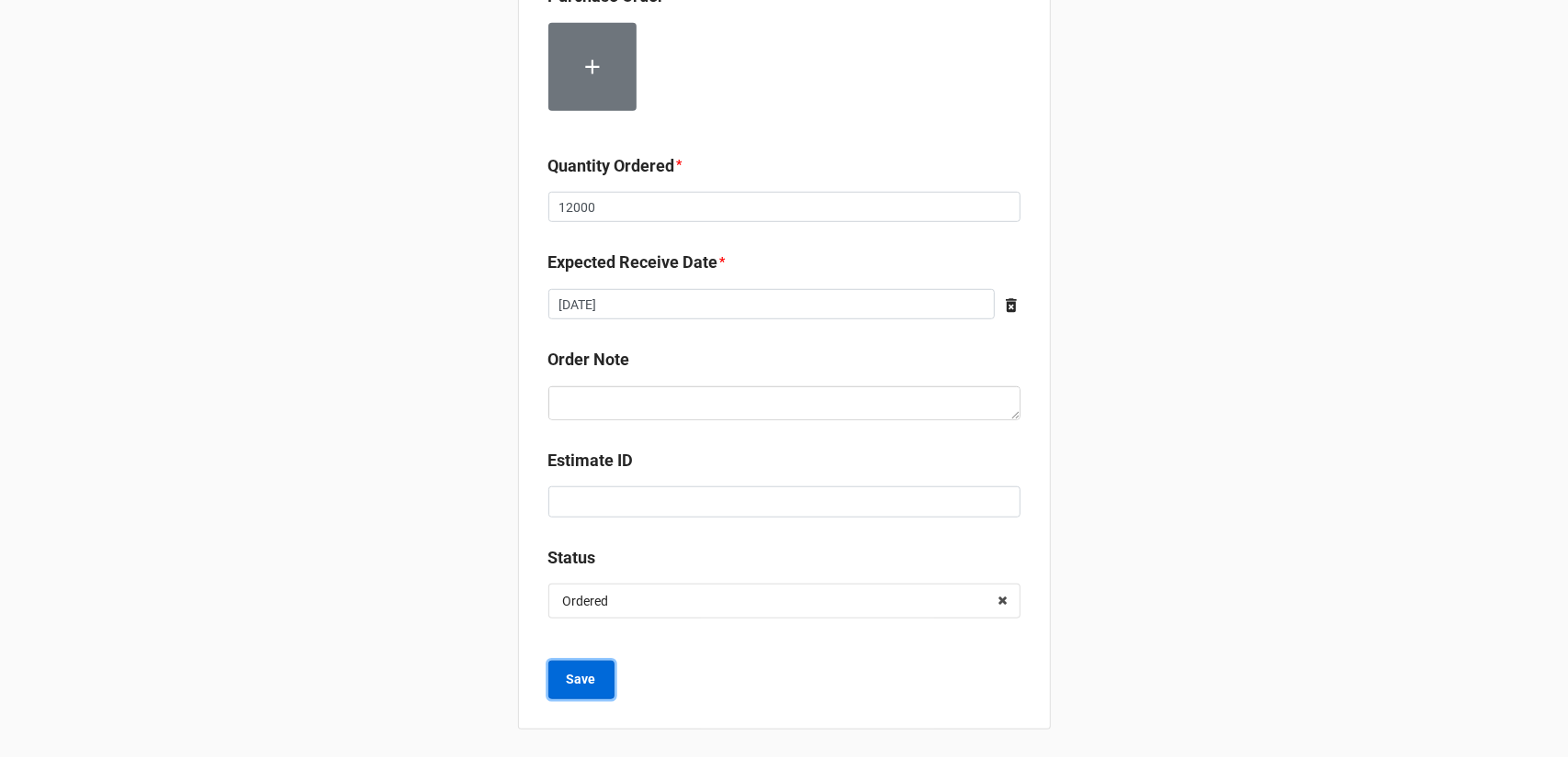
click at [594, 678] on button "Save" at bounding box center [582, 680] width 67 height 39
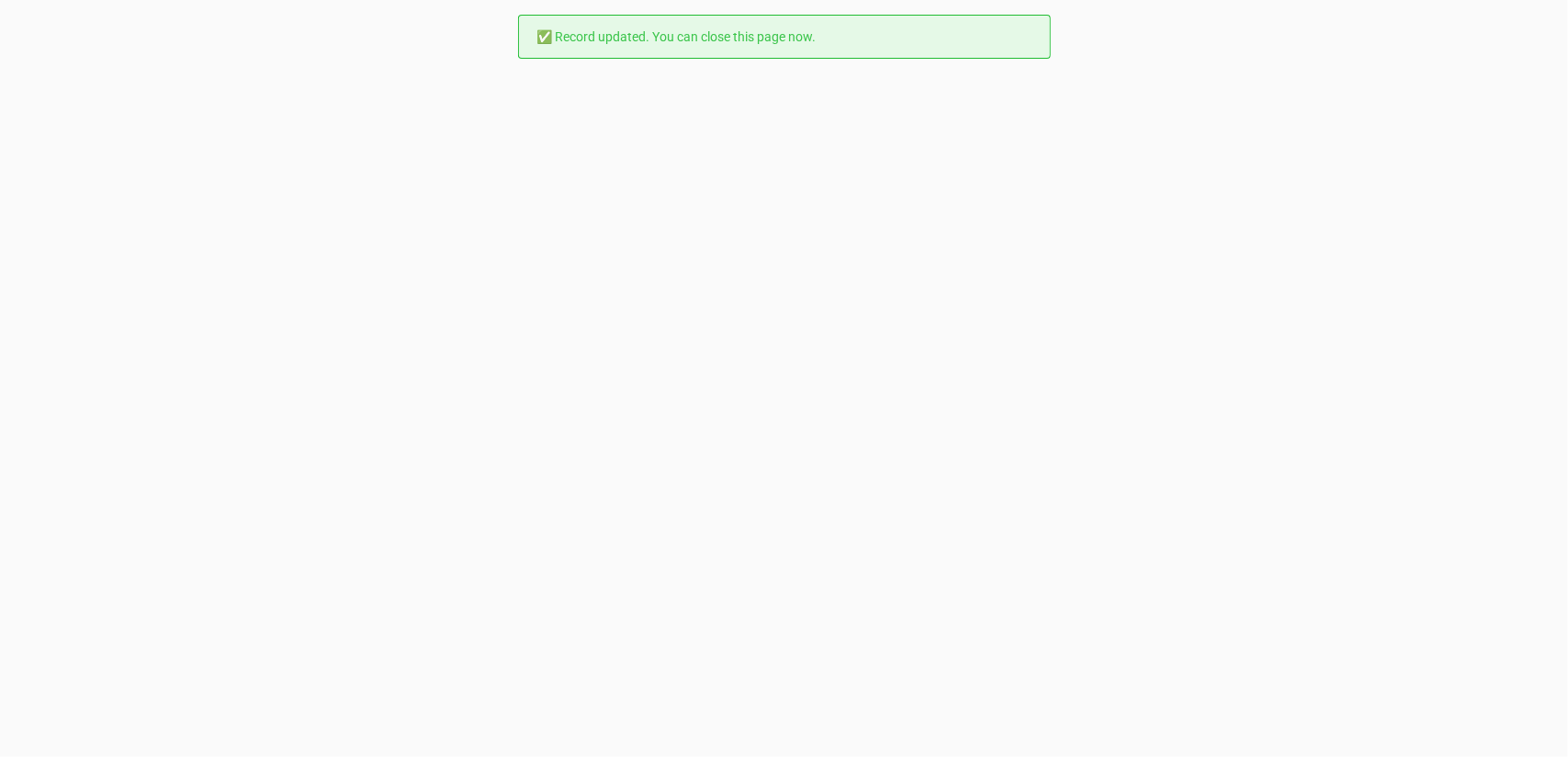
scroll to position [0, 0]
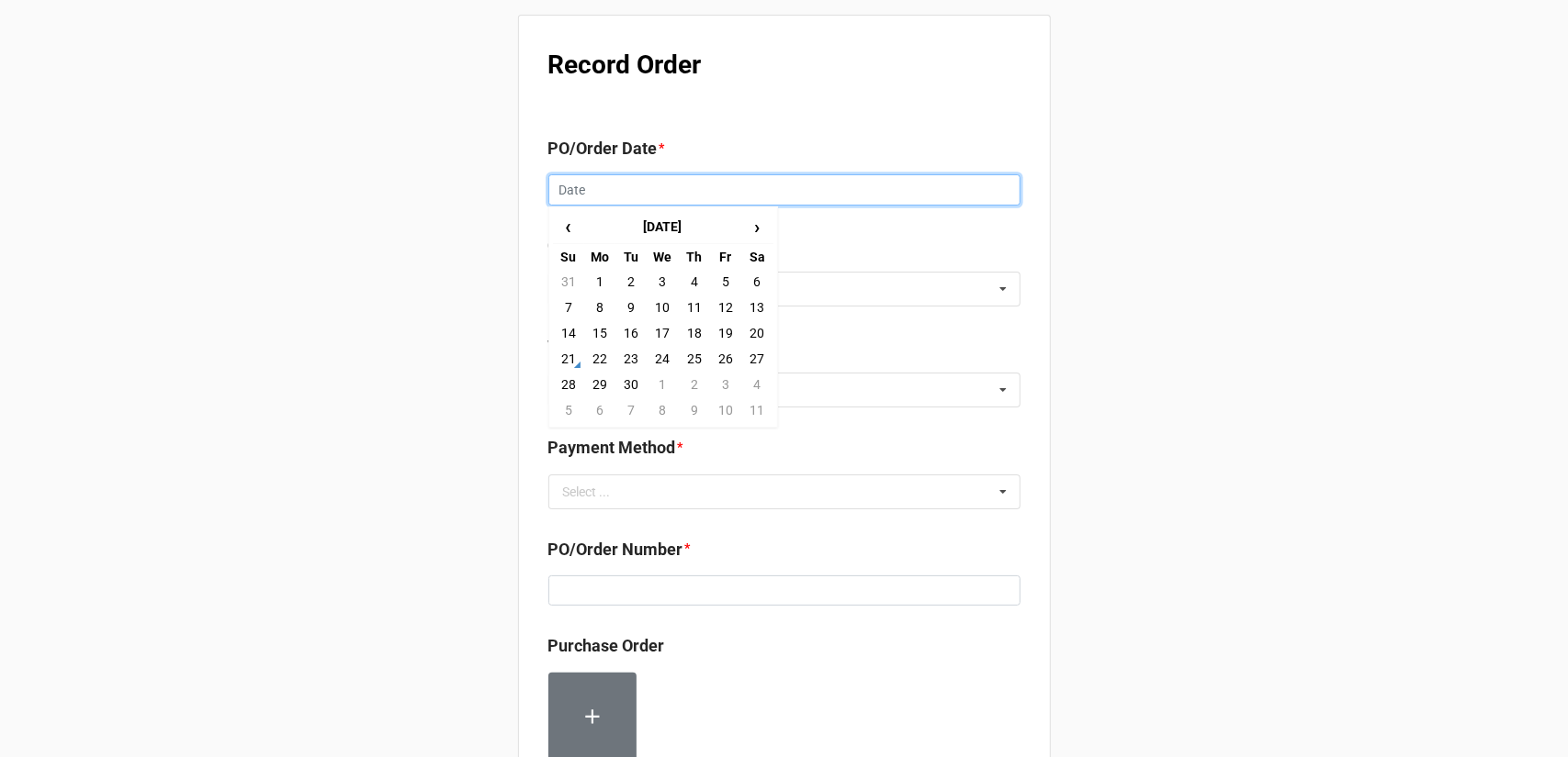
click at [690, 185] on input "text" at bounding box center [784, 190] width 472 height 31
click at [691, 336] on td "18" at bounding box center [694, 334] width 31 height 26
type input "9/18/2025"
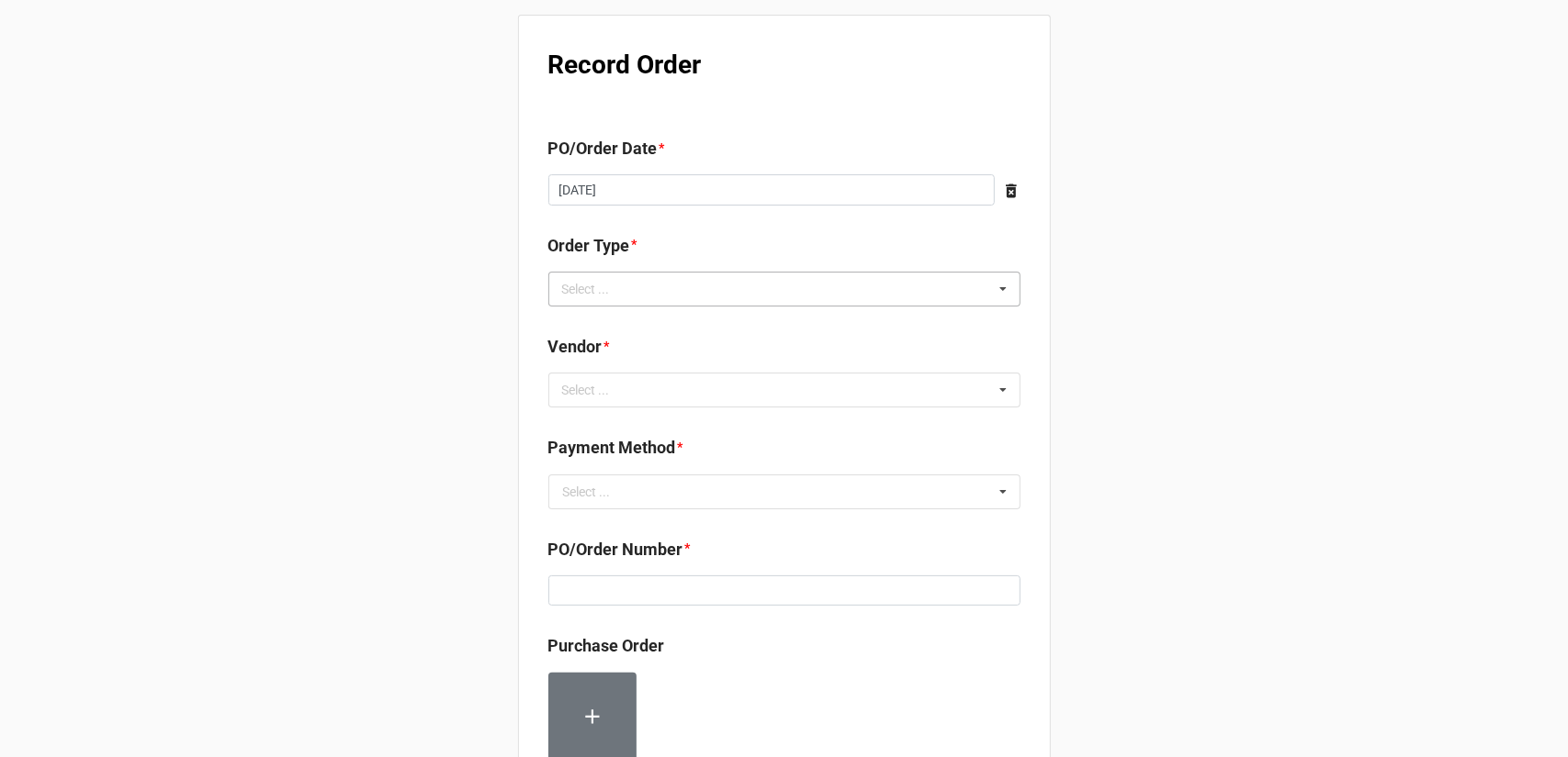
click at [691, 289] on div "Select ... Inventory Replenishment Item Requested Associated with a Specific Job" at bounding box center [784, 289] width 472 height 35
click at [680, 327] on span "Inventory Replenishment" at bounding box center [634, 324] width 141 height 15
click at [832, 443] on b "Payment Method *" at bounding box center [784, 451] width 472 height 32
click at [749, 476] on input "text" at bounding box center [785, 493] width 471 height 33
click at [760, 375] on div "Select ... No results found." at bounding box center [784, 390] width 472 height 35
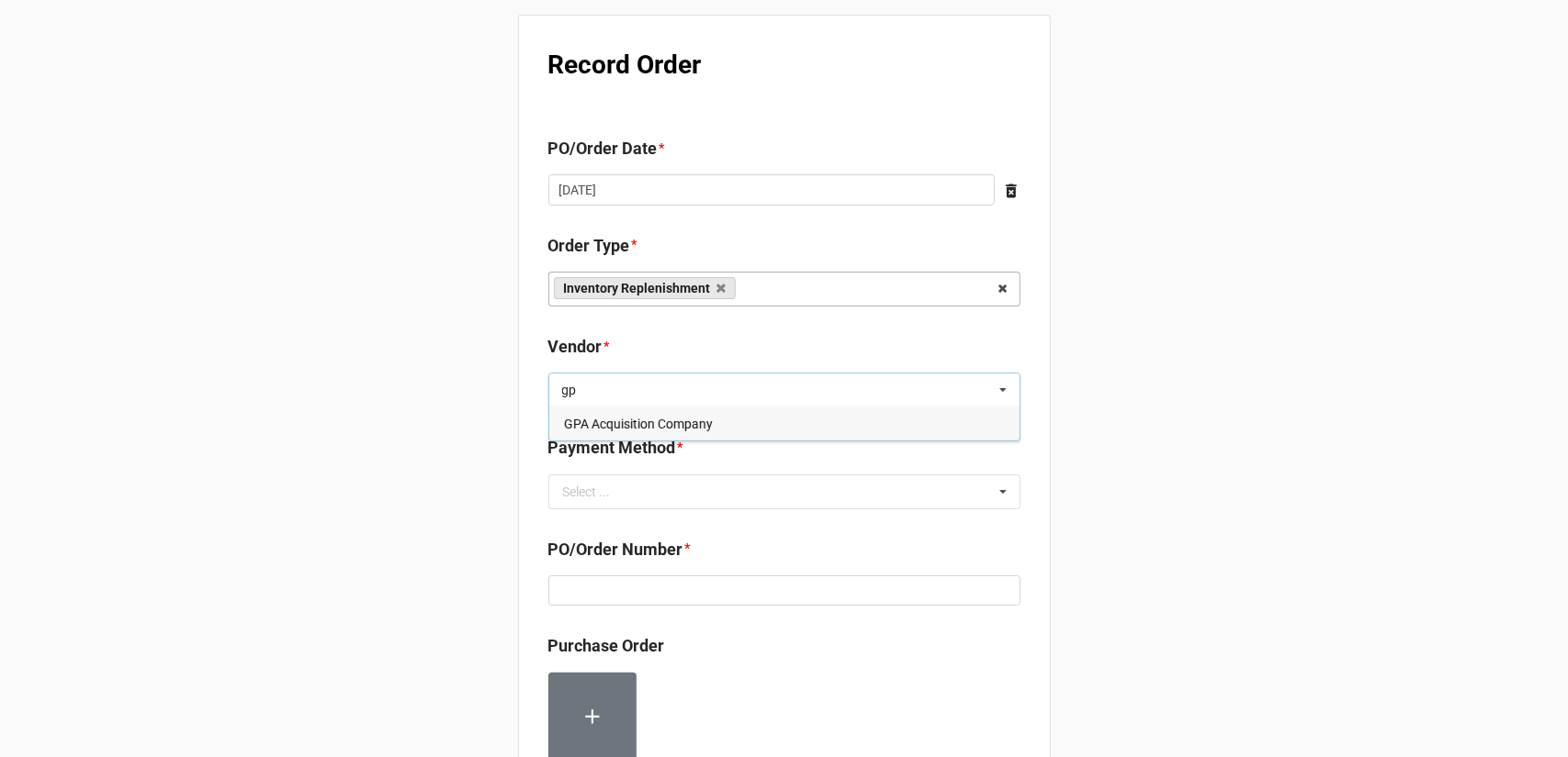
type input "gp"
click at [773, 431] on div "GPA Acquisition Company" at bounding box center [784, 423] width 471 height 34
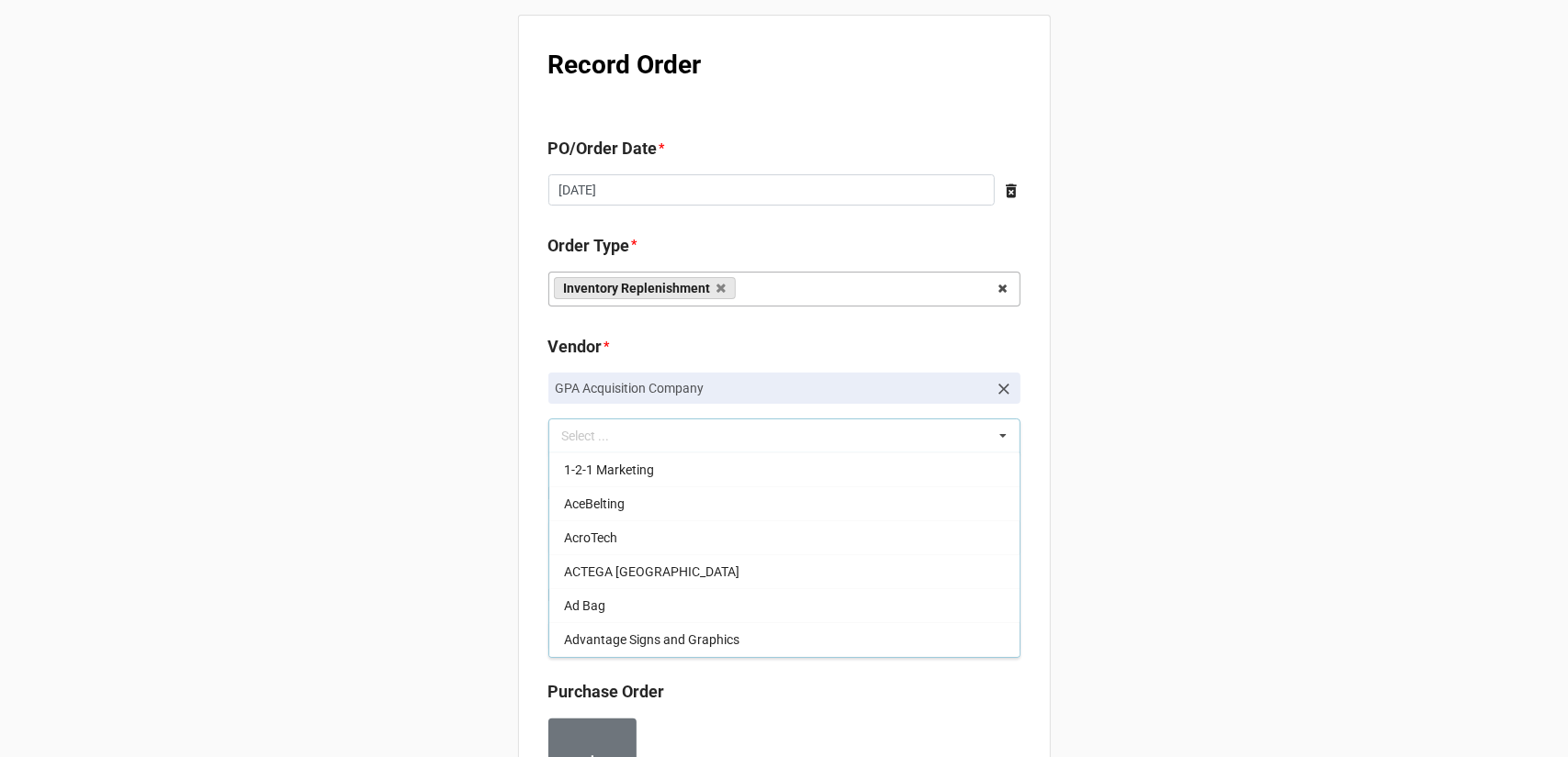
click at [1192, 403] on div "Record Order PO/Order Date * 9/18/2025 ‹ September 2025 › Su Mo Tu We Th Fr Sa …" at bounding box center [784, 727] width 1568 height 1455
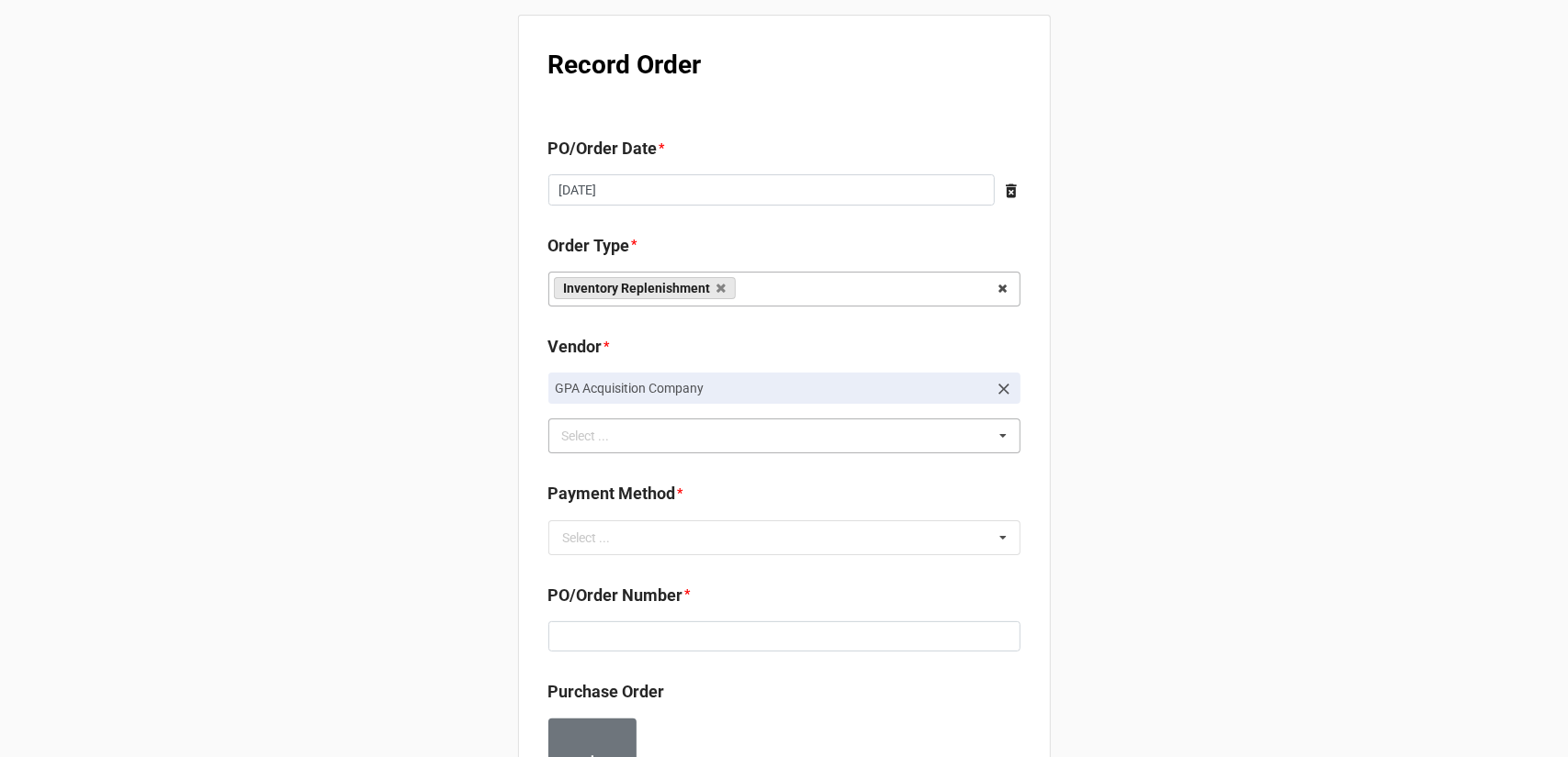
click at [825, 509] on b "Payment Method *" at bounding box center [784, 496] width 472 height 32
click at [812, 531] on input "text" at bounding box center [785, 538] width 471 height 33
click at [768, 567] on div "Terms/Invoiced" at bounding box center [784, 571] width 471 height 34
click at [1072, 602] on div "Record Order PO/Order Date * 9/18/2025 ‹ September 2025 › Su Mo Tu We Th Fr Sa …" at bounding box center [784, 727] width 1568 height 1455
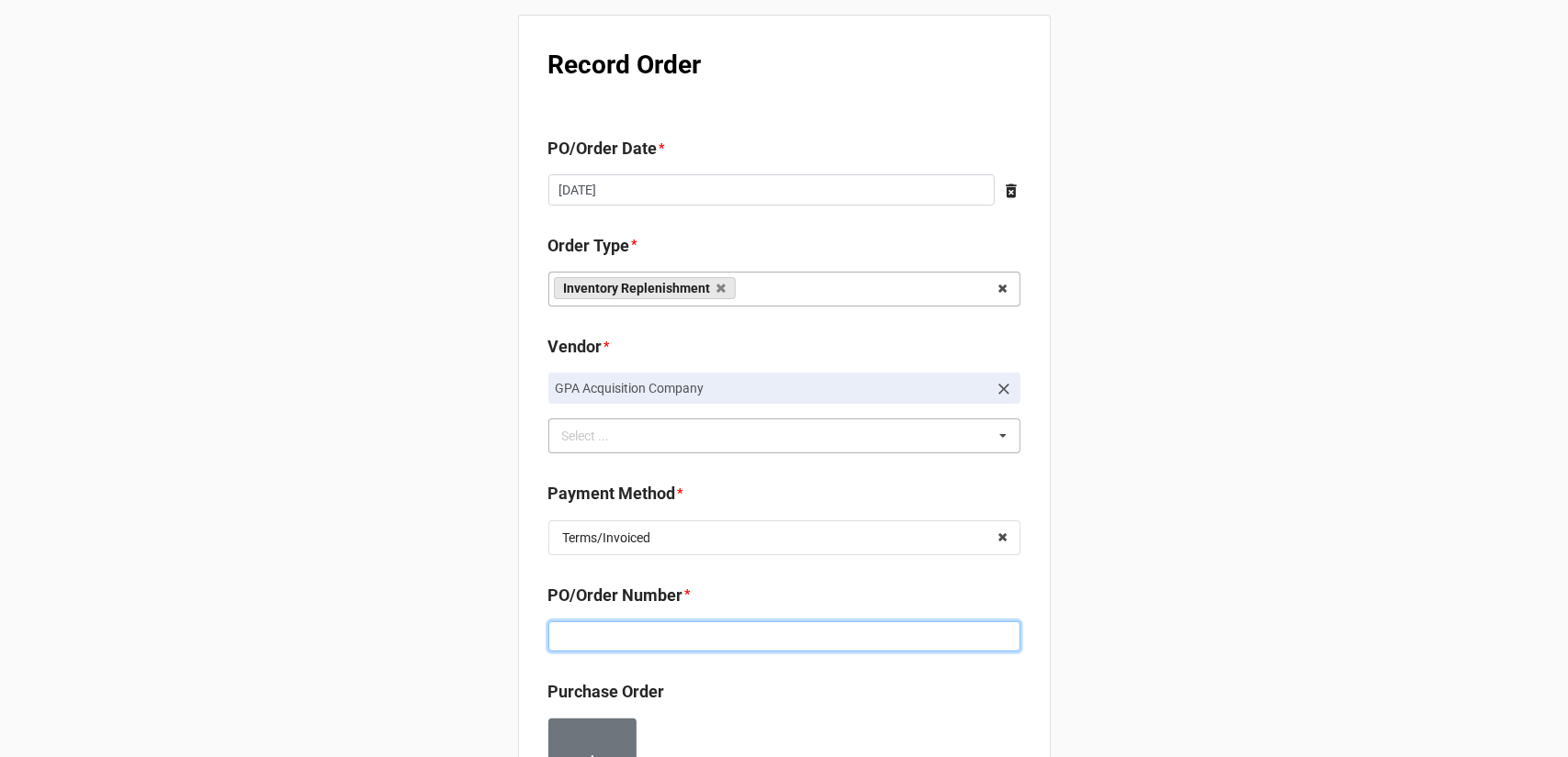
click at [668, 626] on input at bounding box center [784, 637] width 472 height 31
type input "24000"
click at [1253, 605] on div "Record Order PO/Order Date * 9/18/2025 ‹ September 2025 › Su Mo Tu We Th Fr Sa …" at bounding box center [784, 727] width 1568 height 1455
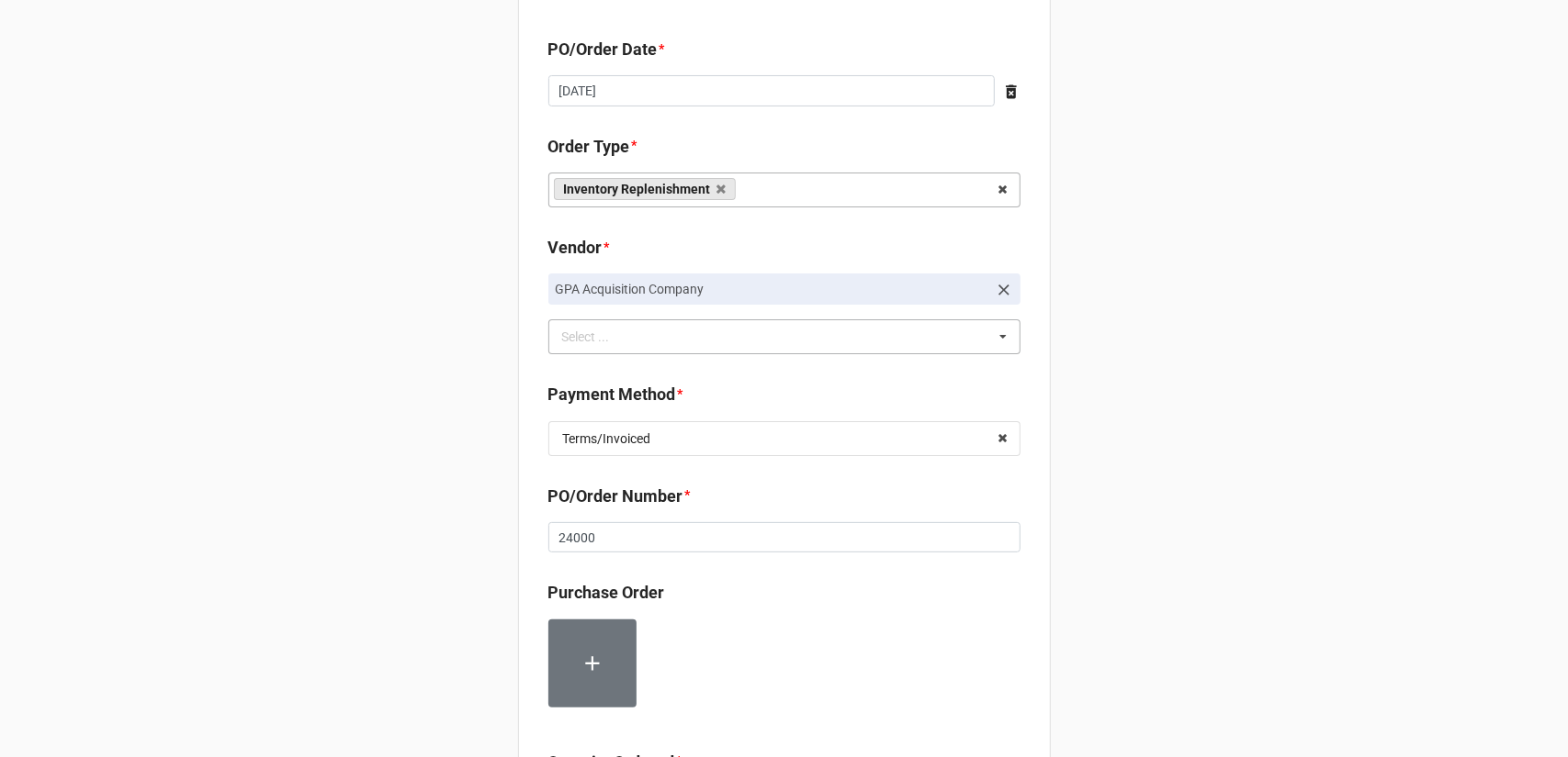
scroll to position [275, 0]
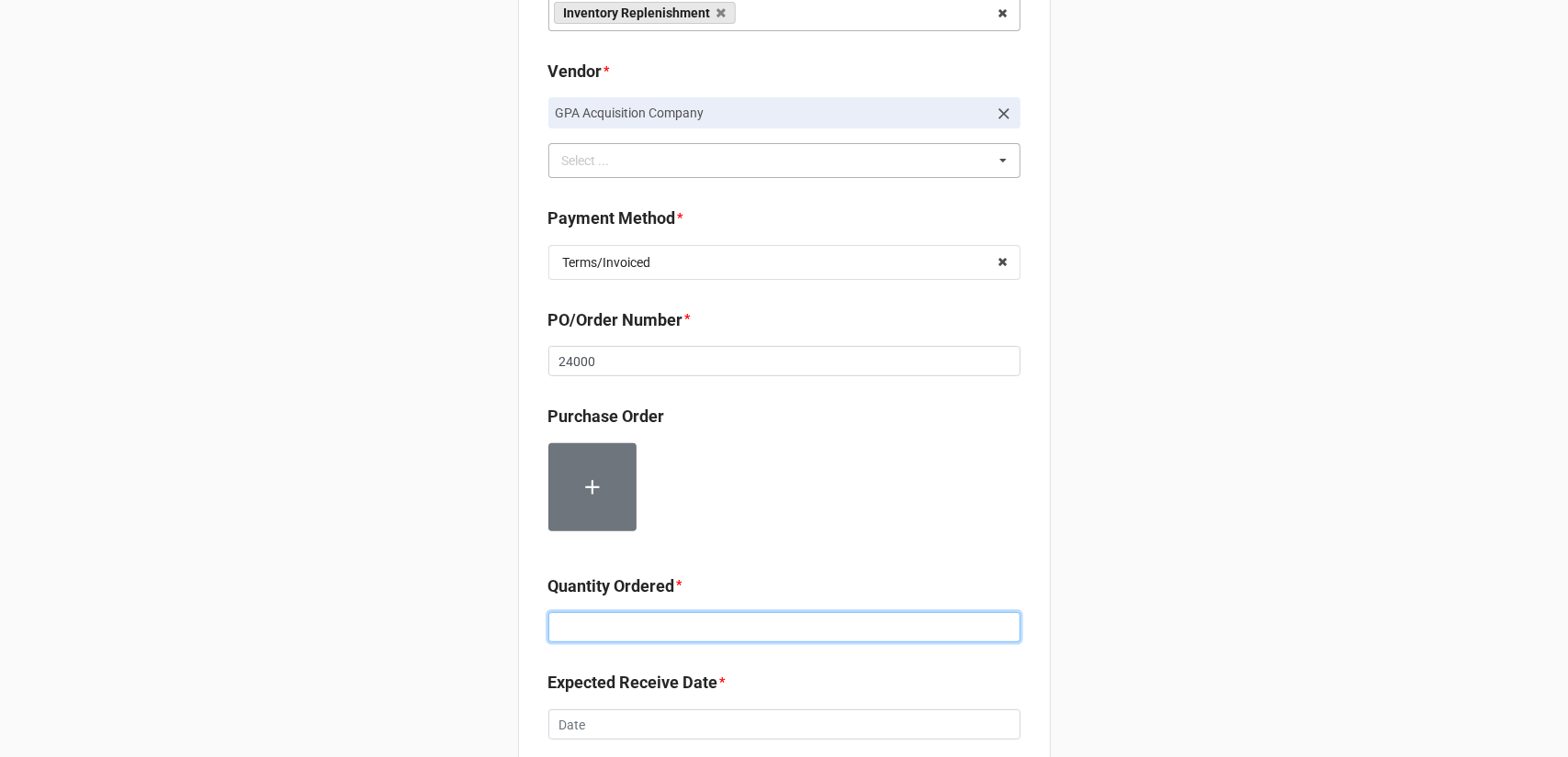
click at [646, 619] on input at bounding box center [784, 629] width 472 height 31
type input "24000"
click at [582, 362] on input "24000" at bounding box center [784, 361] width 472 height 31
paste input "160204"
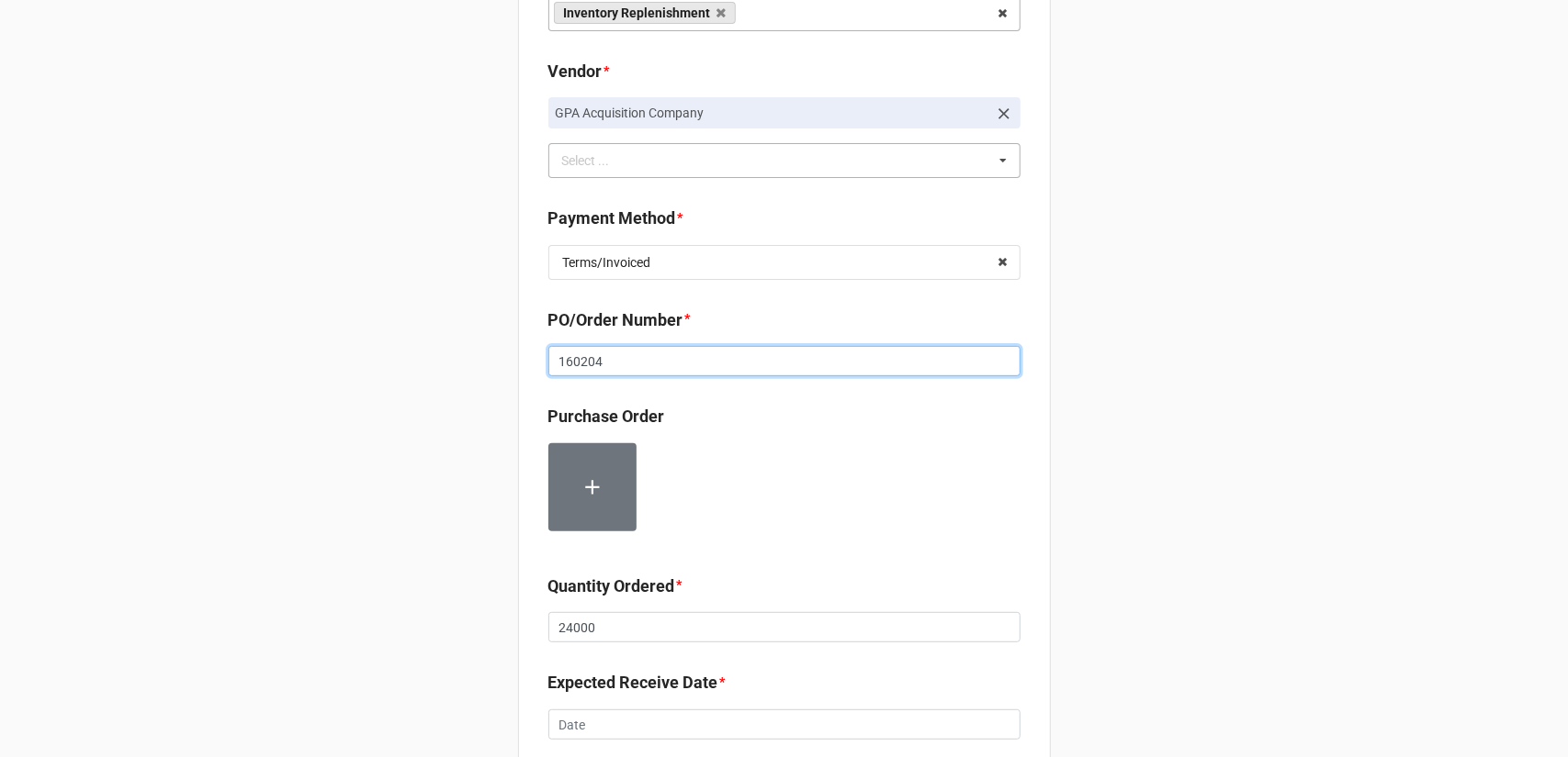
type input "160204"
click at [1219, 404] on div "Record Order PO/Order Date * 9/18/2025 ‹ September 2025 › Su Mo Tu We Th Fr Sa …" at bounding box center [784, 452] width 1568 height 1455
click at [661, 355] on input "160204" at bounding box center [784, 361] width 472 height 31
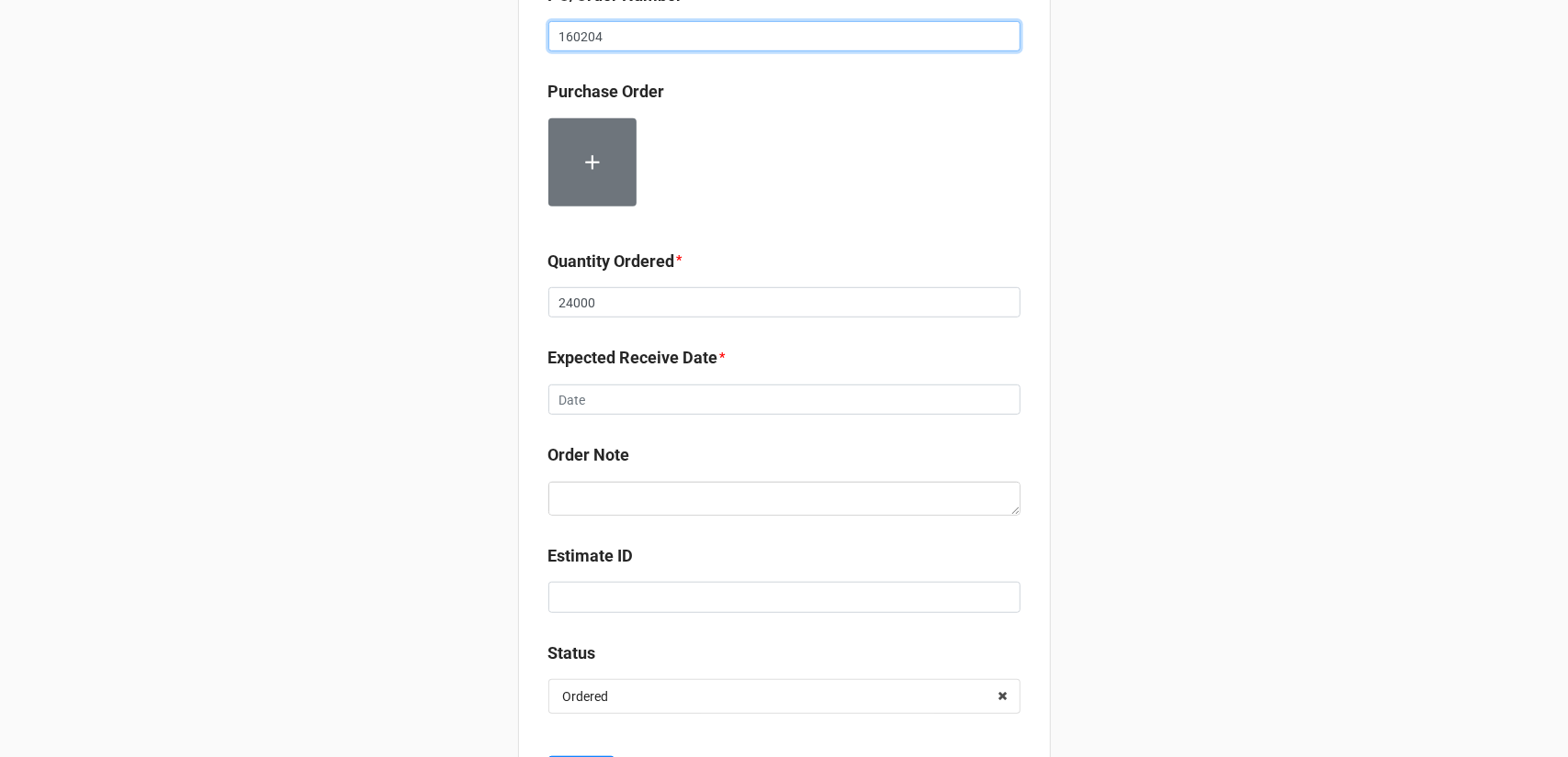
scroll to position [642, 0]
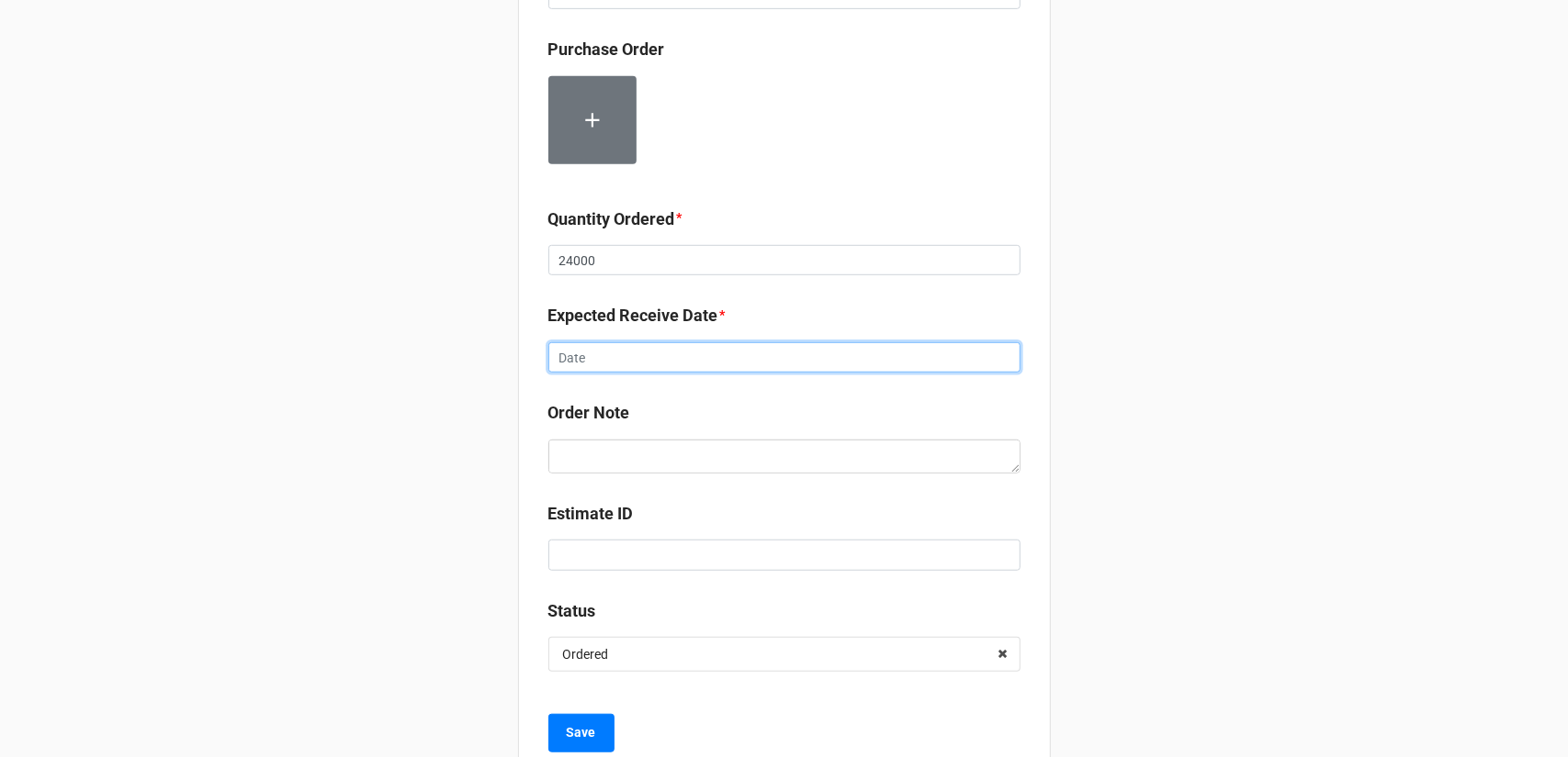
click at [692, 361] on input "text" at bounding box center [784, 358] width 472 height 31
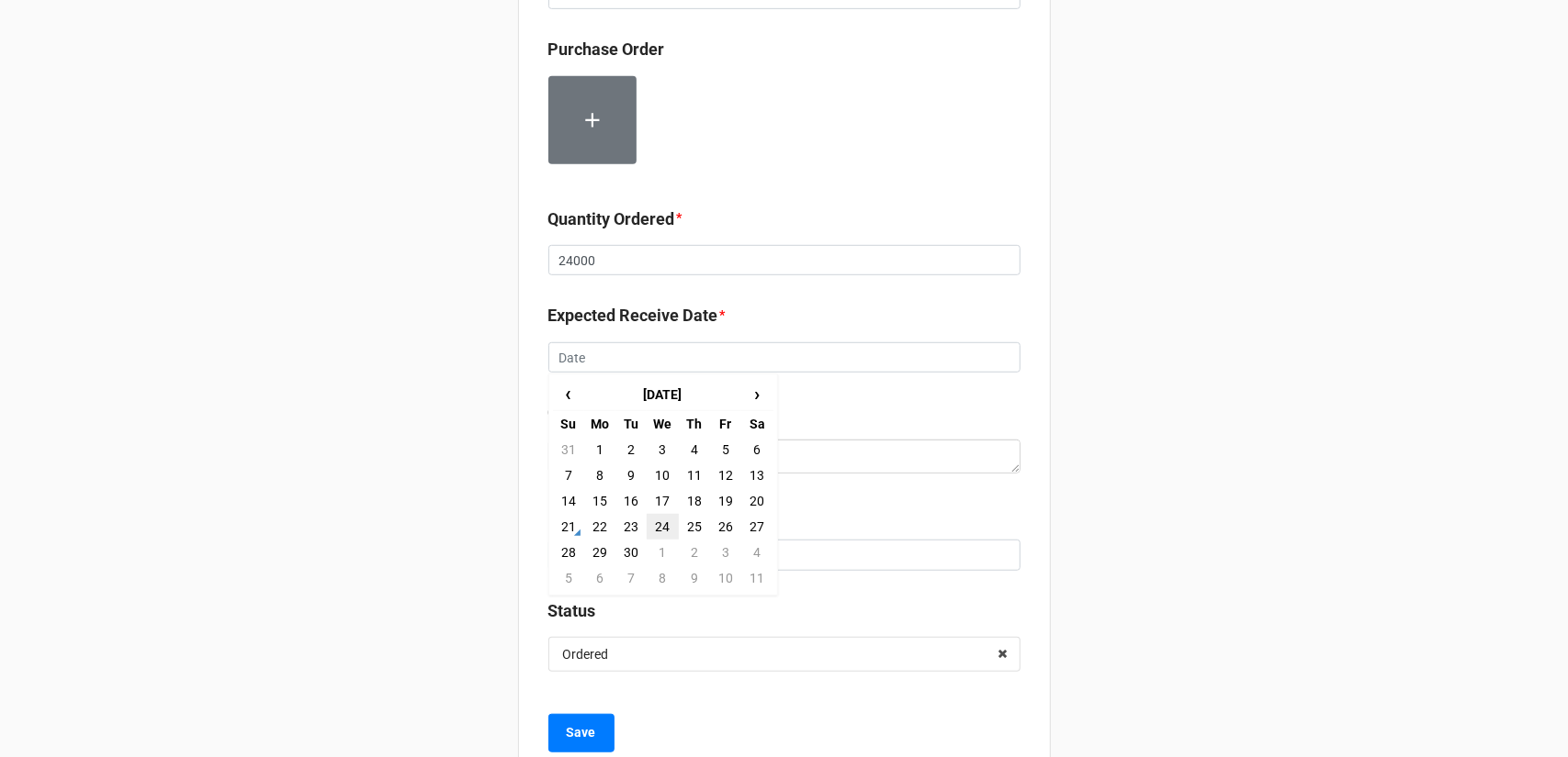
click at [670, 527] on td "24" at bounding box center [662, 527] width 31 height 26
type input "9/24/2025"
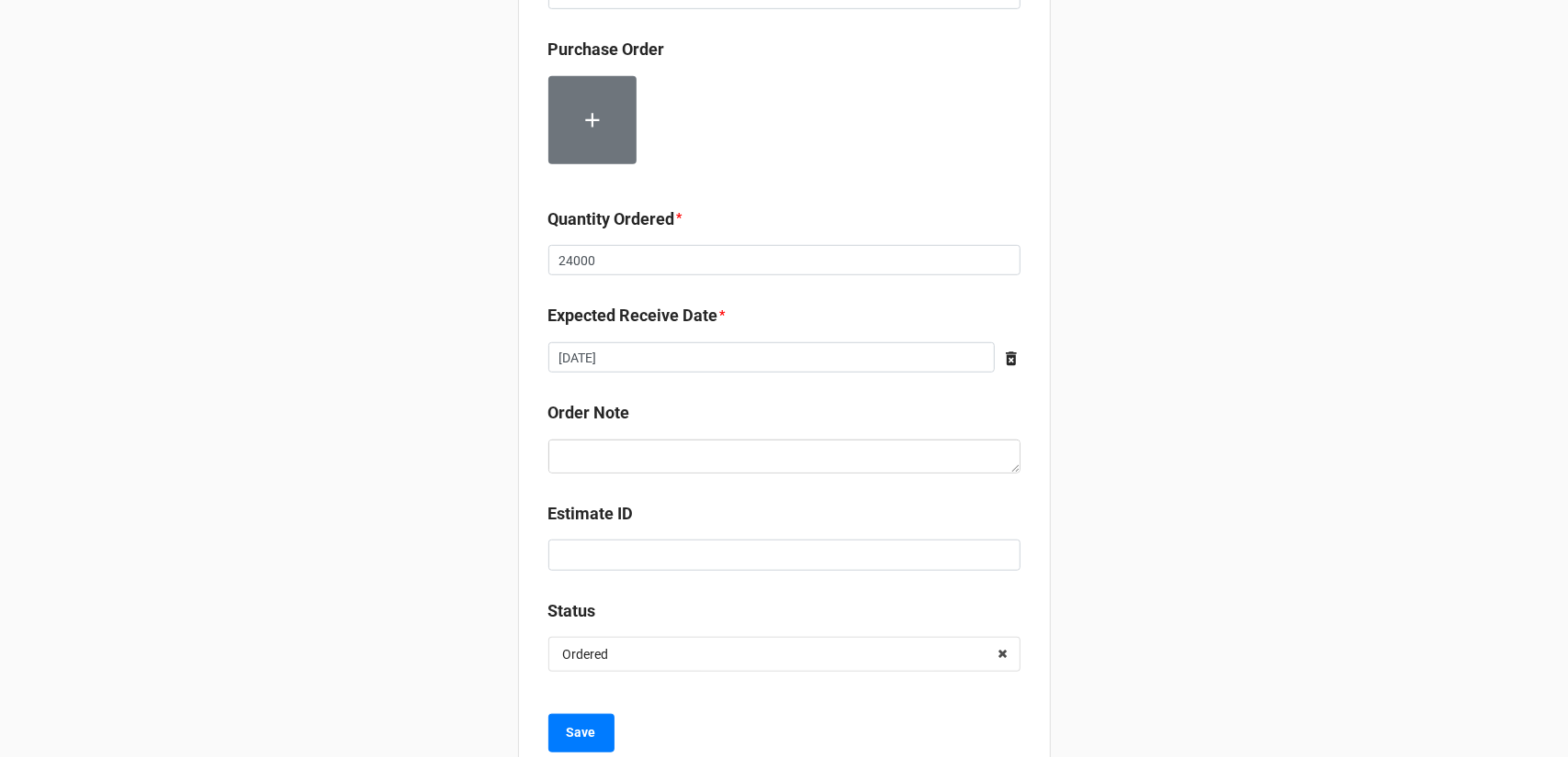
click at [1111, 507] on div "Record Order PO/Order Date * 9/18/2025 ‹ September 2025 › Su Mo Tu We Th Fr Sa …" at bounding box center [784, 85] width 1568 height 1455
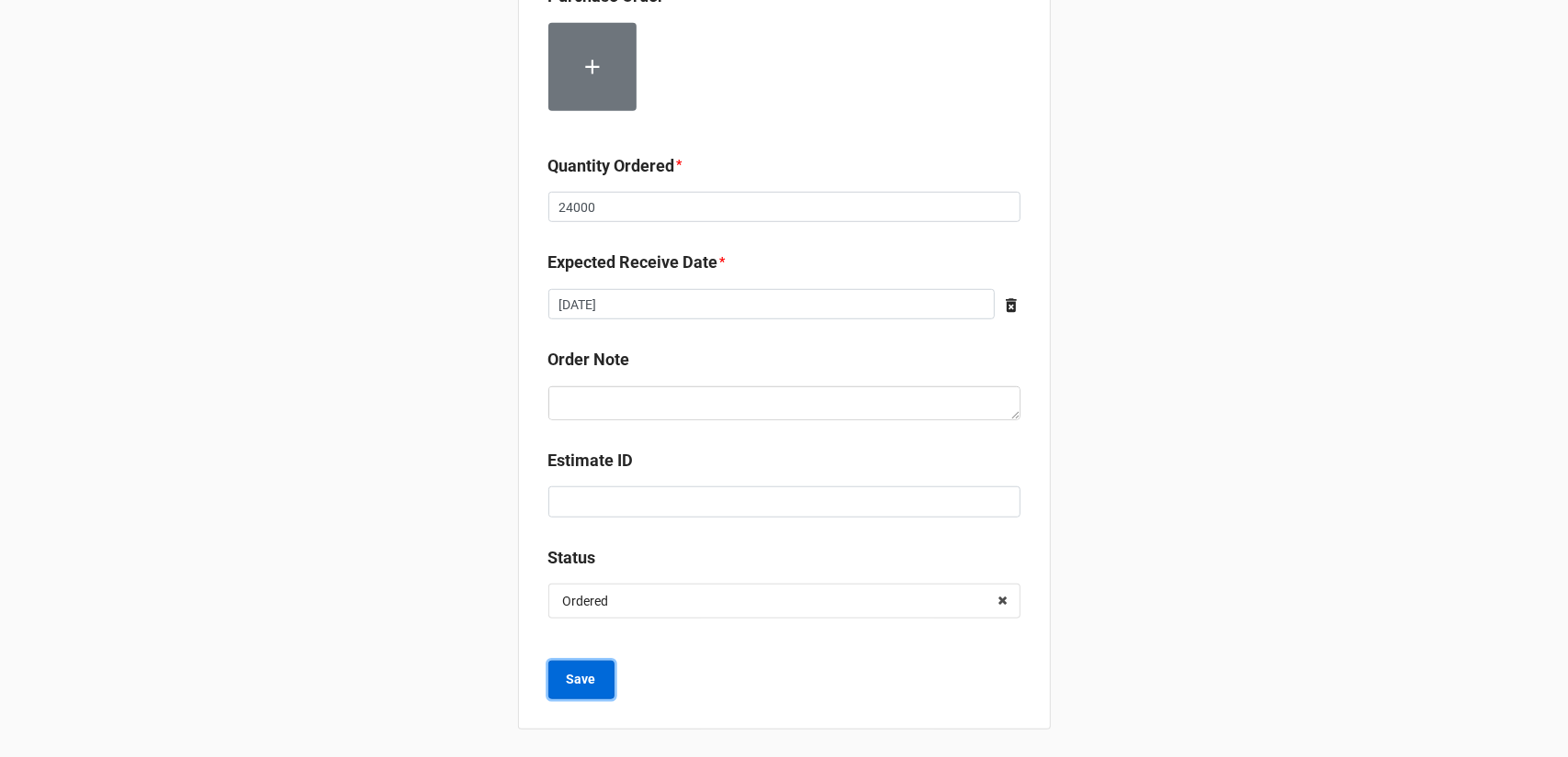
click at [586, 683] on b "Save" at bounding box center [582, 679] width 30 height 19
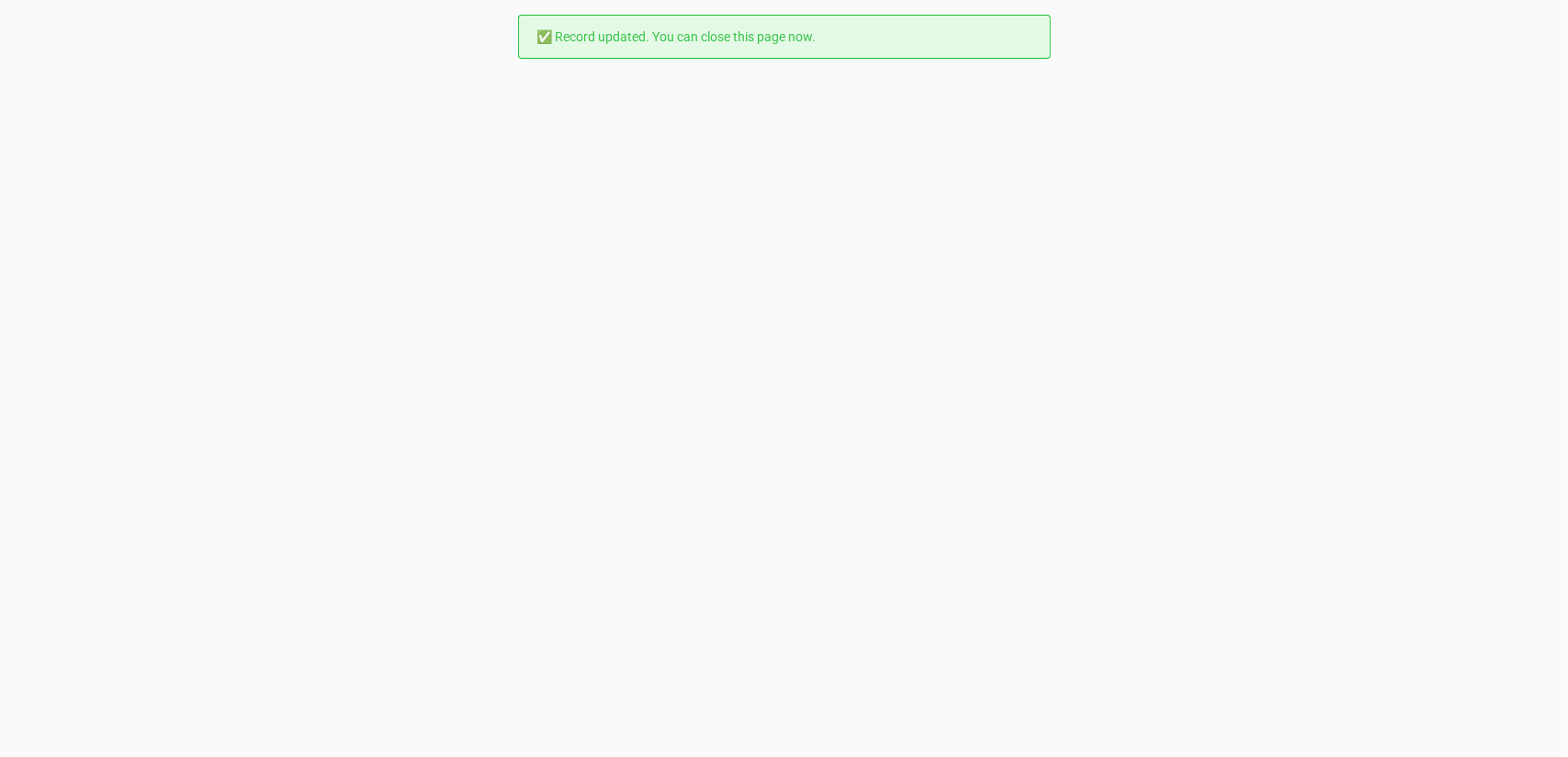
scroll to position [0, 0]
